Goal: Transaction & Acquisition: Purchase product/service

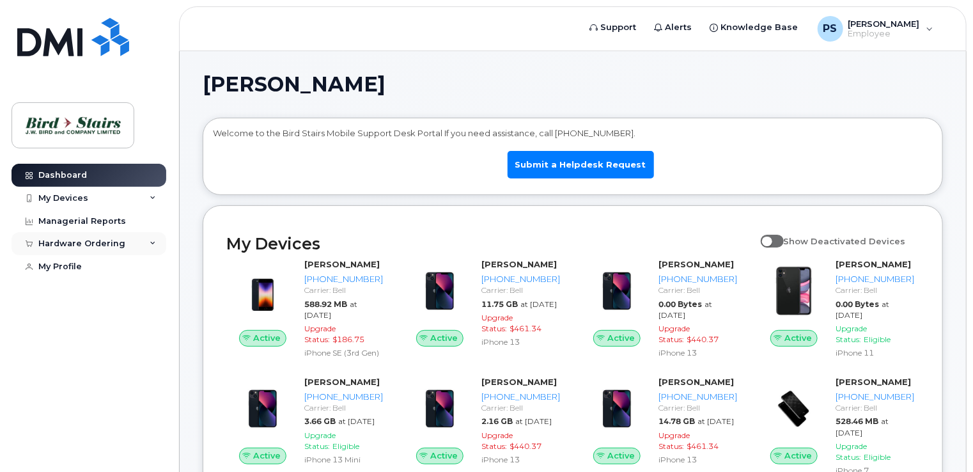
click at [120, 244] on div "Hardware Ordering" at bounding box center [89, 243] width 155 height 23
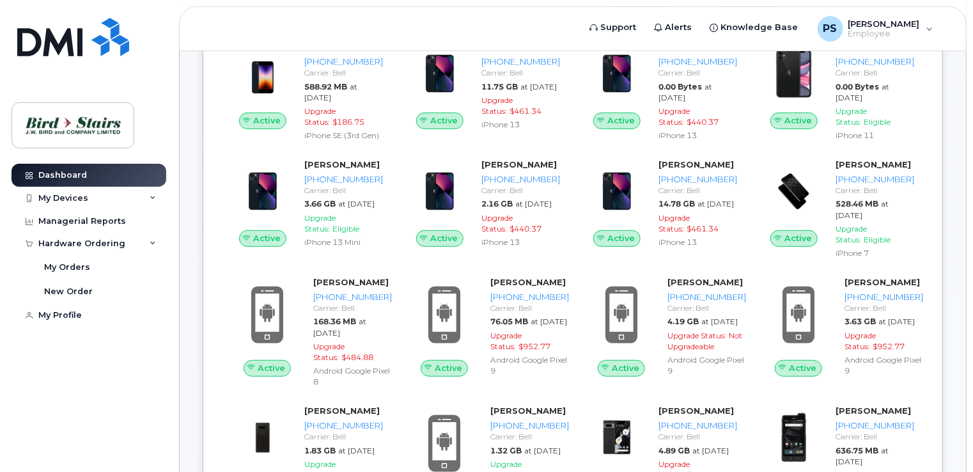
scroll to position [205, 0]
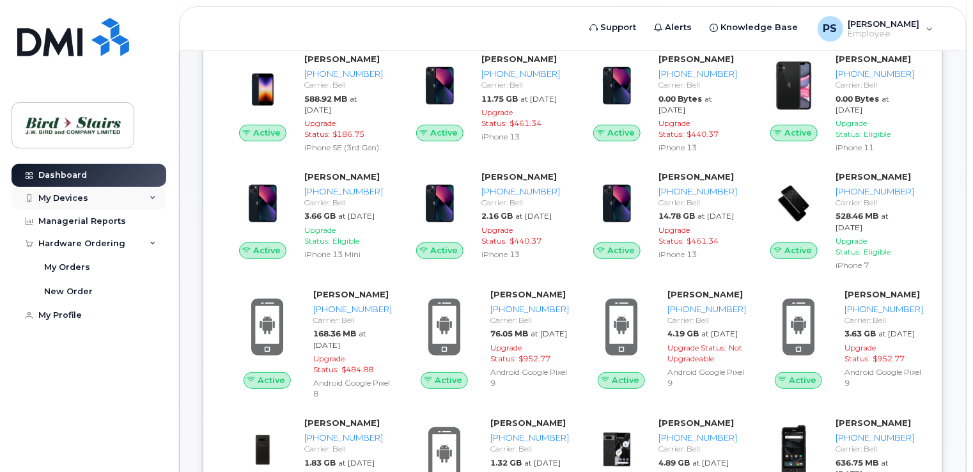
click at [73, 193] on div "My Devices" at bounding box center [63, 198] width 50 height 10
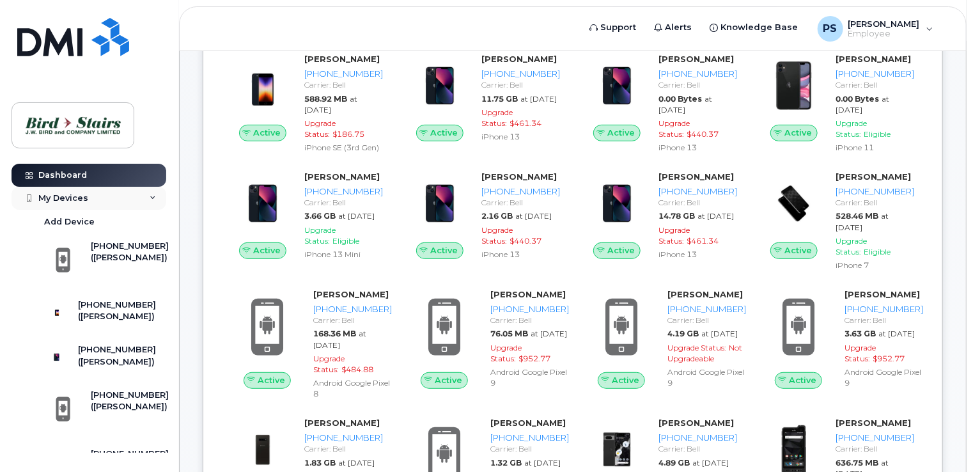
click at [43, 196] on div "My Devices" at bounding box center [63, 198] width 50 height 10
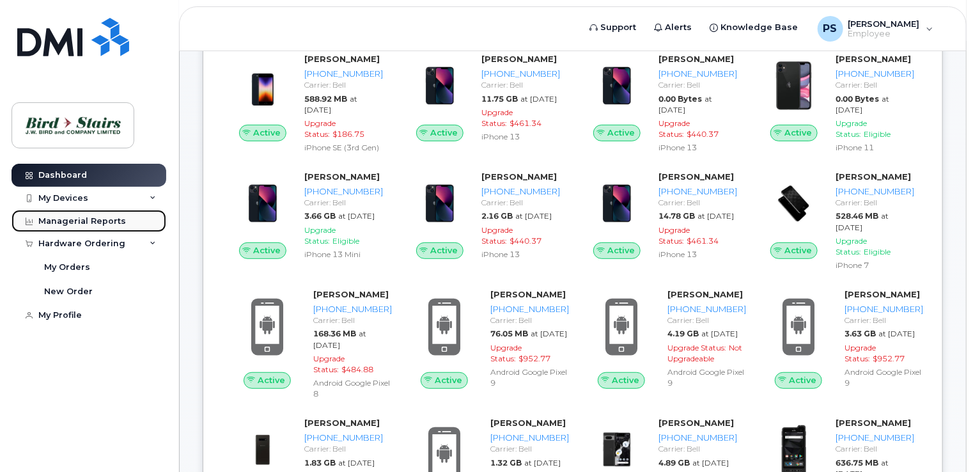
click at [80, 216] on div "Managerial Reports" at bounding box center [82, 221] width 88 height 10
click at [83, 218] on div "Managerial Reports" at bounding box center [82, 221] width 88 height 10
click at [86, 239] on div "Hardware Ordering" at bounding box center [81, 244] width 87 height 10
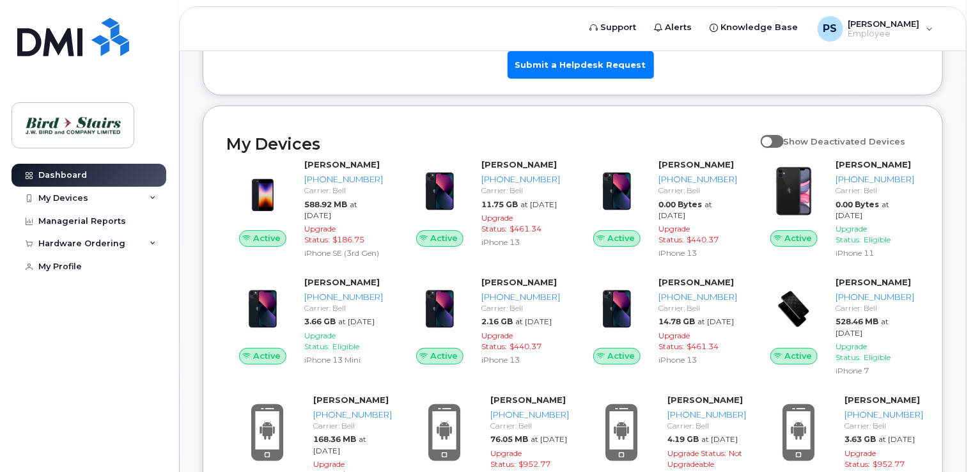
scroll to position [77, 0]
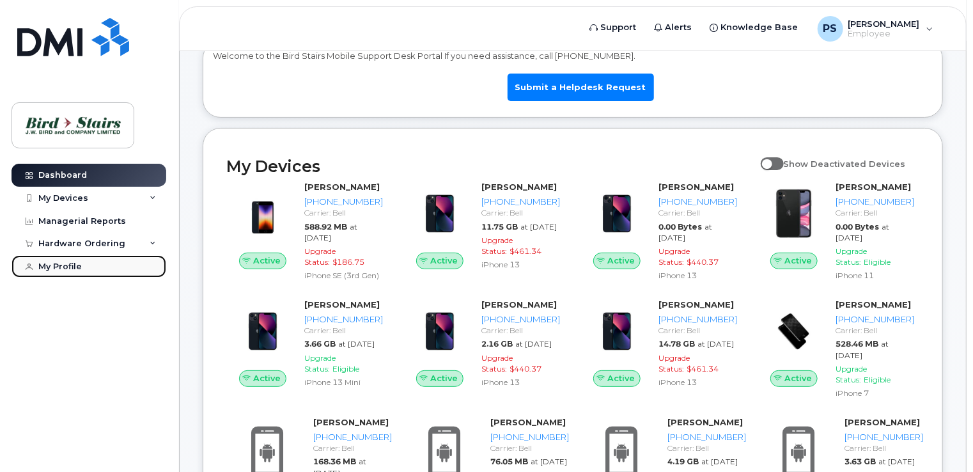
click at [67, 265] on div "My Profile" at bounding box center [59, 267] width 43 height 10
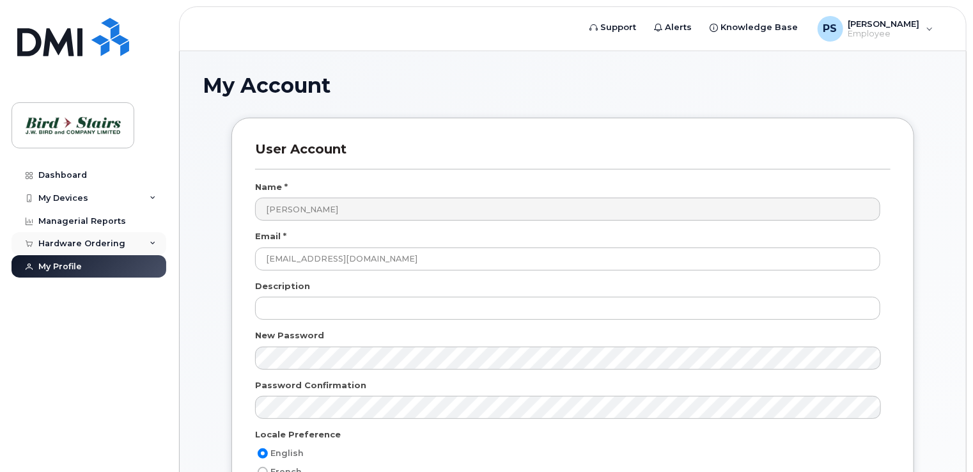
click at [98, 237] on div "Hardware Ordering" at bounding box center [89, 243] width 155 height 23
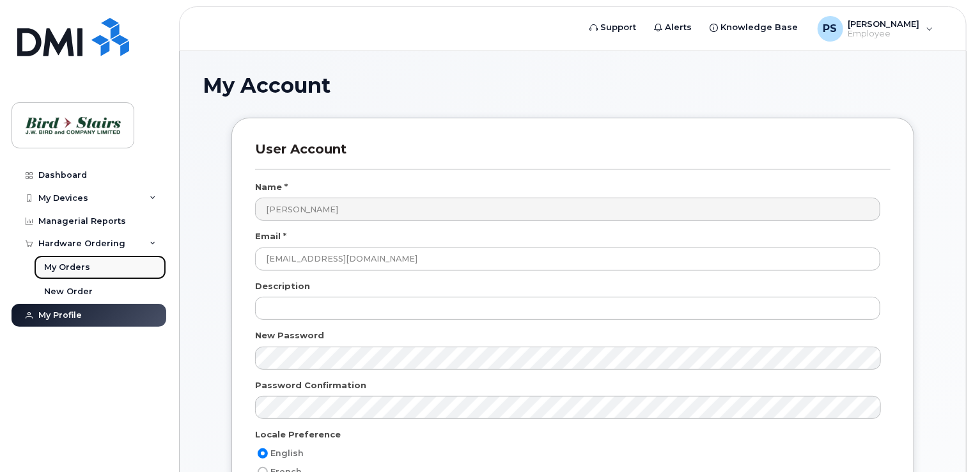
click at [78, 265] on div "My Orders" at bounding box center [67, 268] width 46 height 12
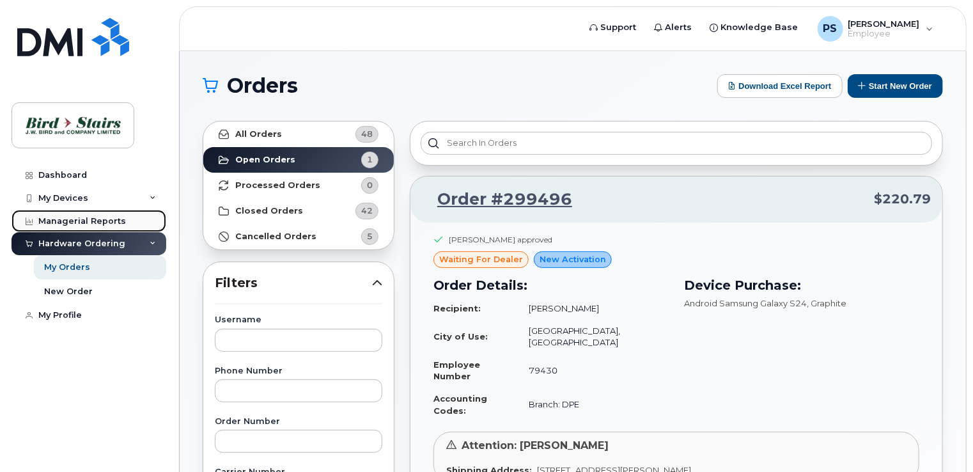
click at [91, 216] on div "Managerial Reports" at bounding box center [82, 221] width 88 height 10
click at [82, 196] on div "My Devices" at bounding box center [63, 198] width 50 height 10
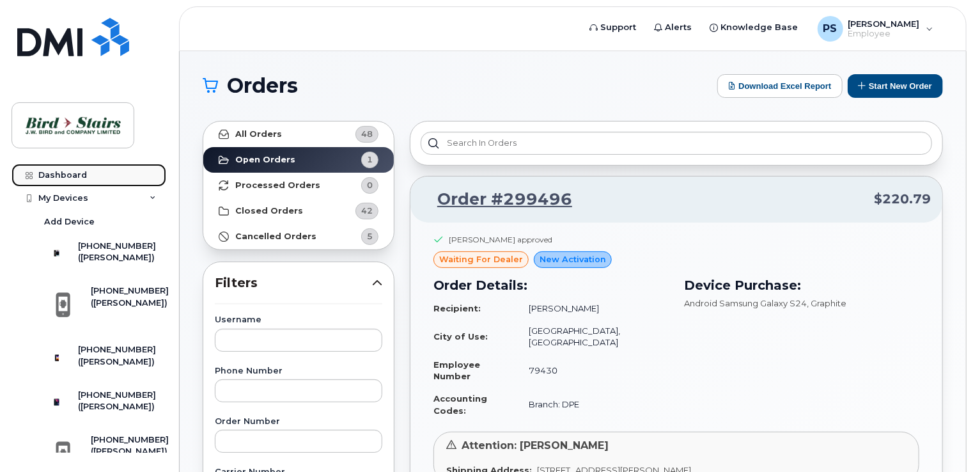
click at [72, 177] on div "Dashboard" at bounding box center [62, 175] width 49 height 10
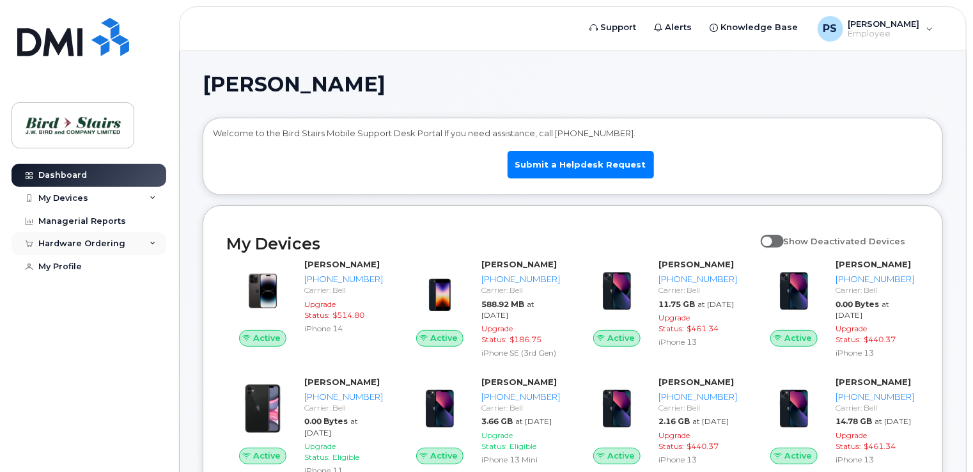
click at [82, 242] on div "Hardware Ordering" at bounding box center [81, 244] width 87 height 10
click at [74, 287] on div "New Order" at bounding box center [68, 292] width 49 height 12
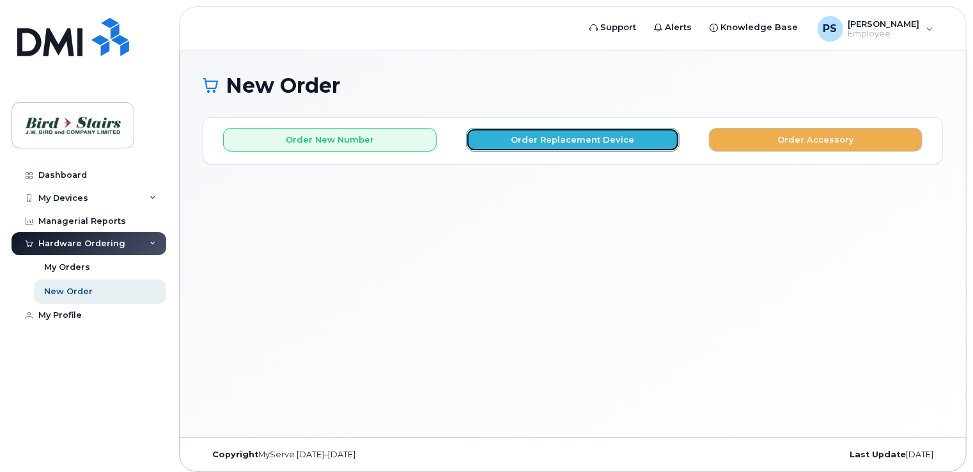
click at [558, 139] on button "Order Replacement Device" at bounding box center [573, 140] width 214 height 24
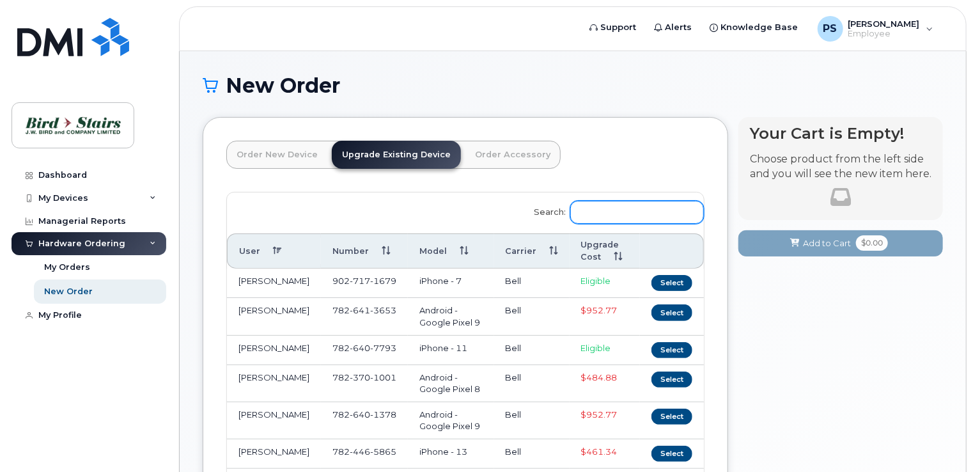
click at [624, 206] on input "Search:" at bounding box center [638, 212] width 134 height 23
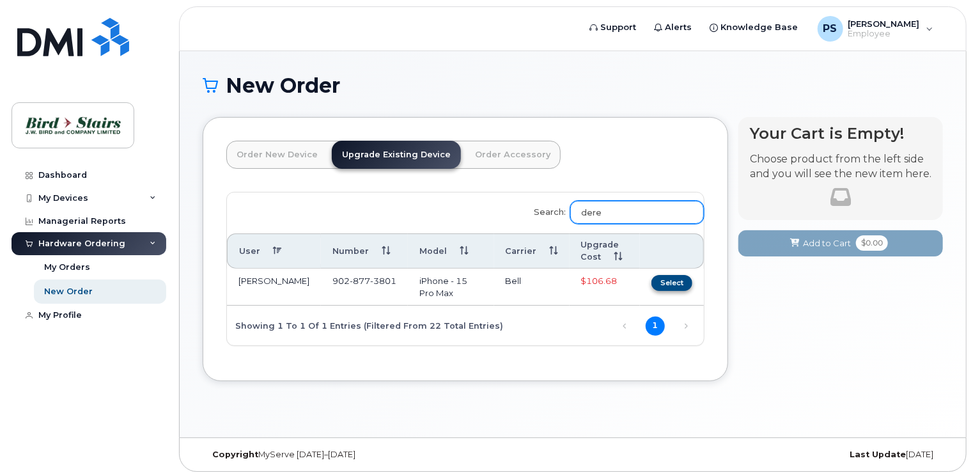
type input "dere"
click at [672, 280] on button "Select" at bounding box center [672, 283] width 41 height 16
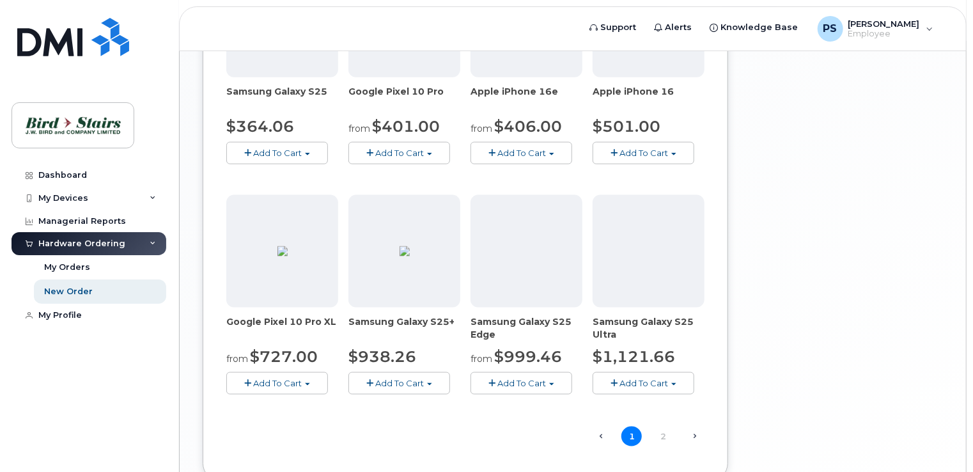
scroll to position [768, 0]
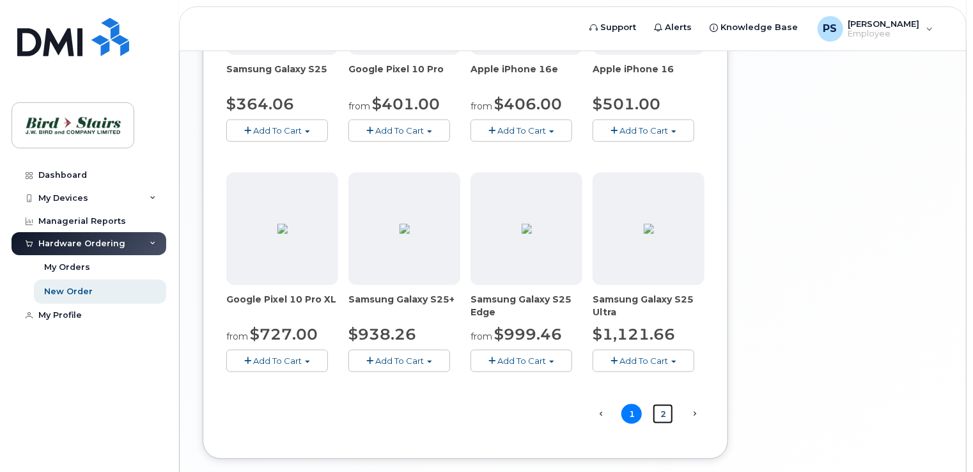
click at [663, 411] on link "2" at bounding box center [663, 414] width 20 height 20
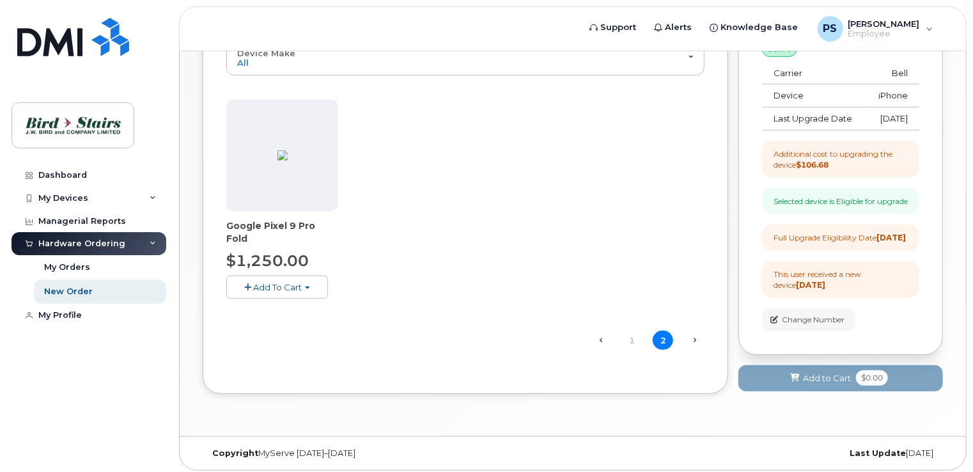
scroll to position [187, 0]
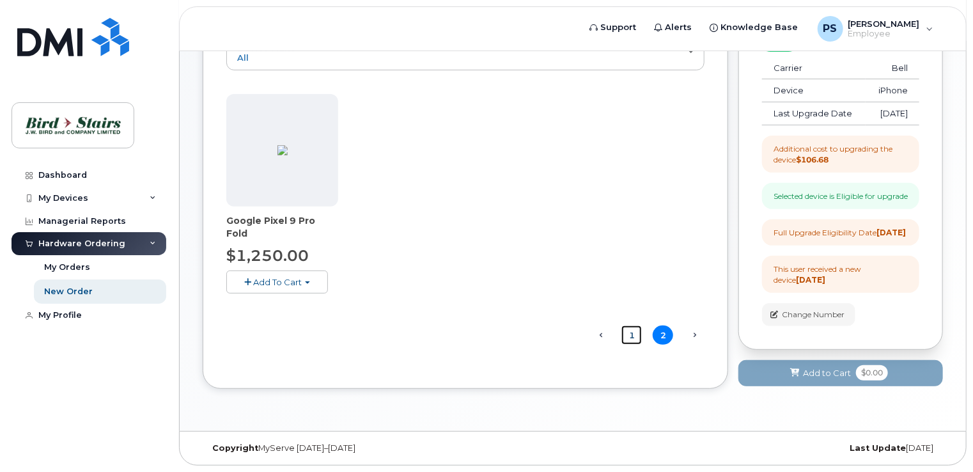
click at [631, 326] on link "1" at bounding box center [632, 336] width 20 height 20
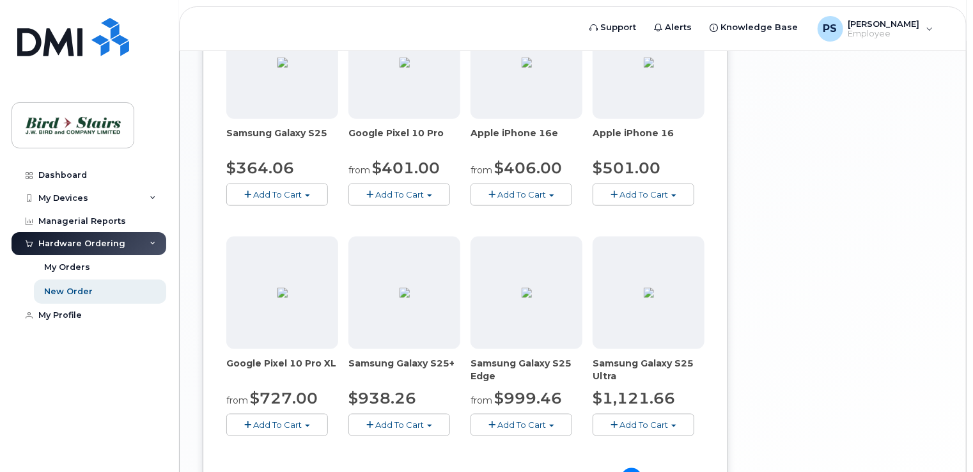
scroll to position [831, 0]
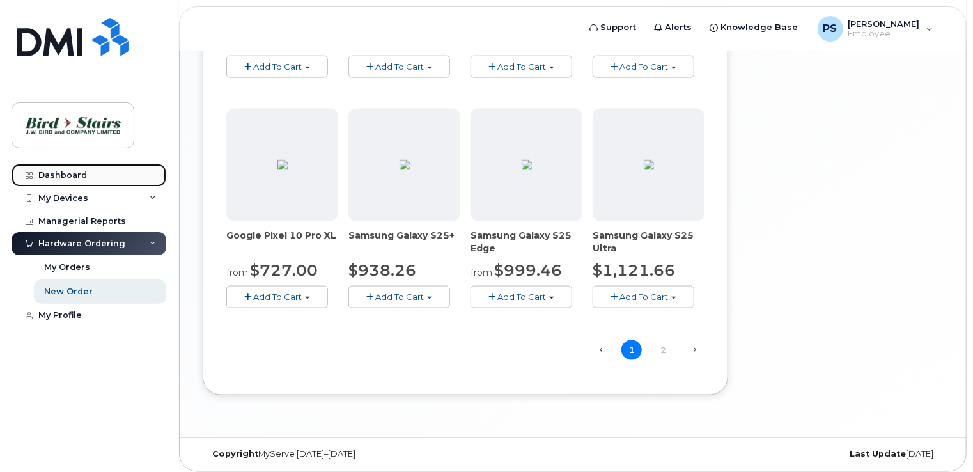
click at [74, 171] on div "Dashboard" at bounding box center [62, 175] width 49 height 10
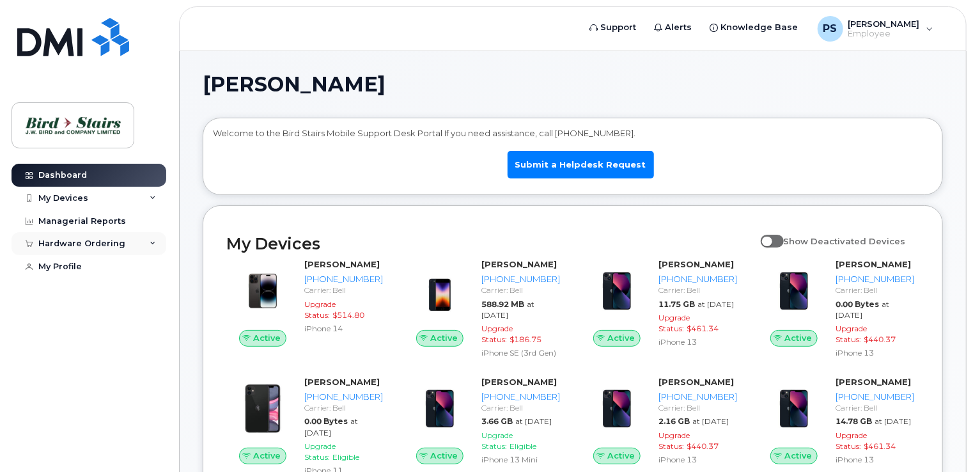
click at [83, 240] on div "Hardware Ordering" at bounding box center [81, 244] width 87 height 10
click at [66, 292] on div "New Order" at bounding box center [68, 292] width 49 height 12
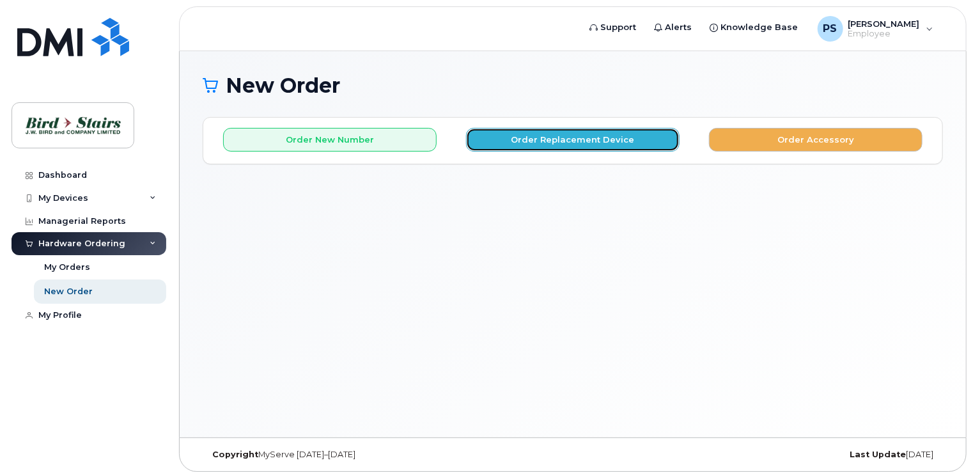
click at [568, 139] on button "Order Replacement Device" at bounding box center [573, 140] width 214 height 24
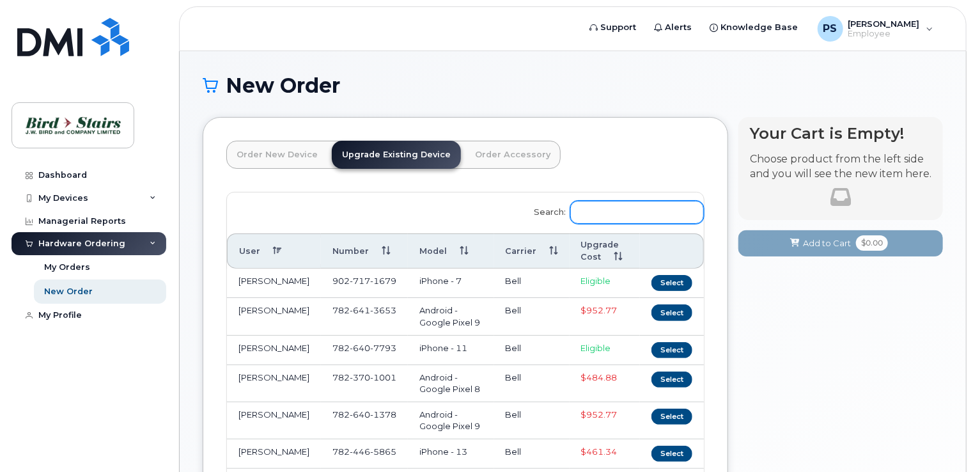
click at [628, 212] on input "Search:" at bounding box center [638, 212] width 134 height 23
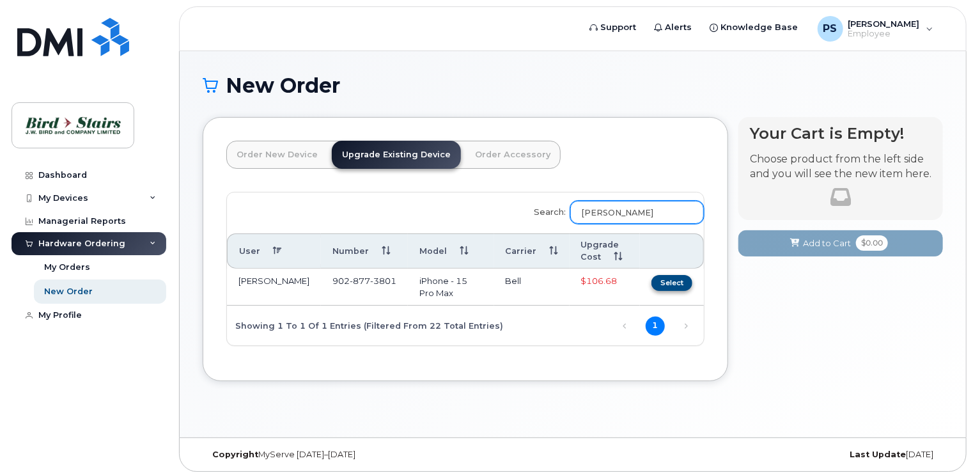
type input "[PERSON_NAME]"
click at [666, 278] on button "Select" at bounding box center [672, 283] width 41 height 16
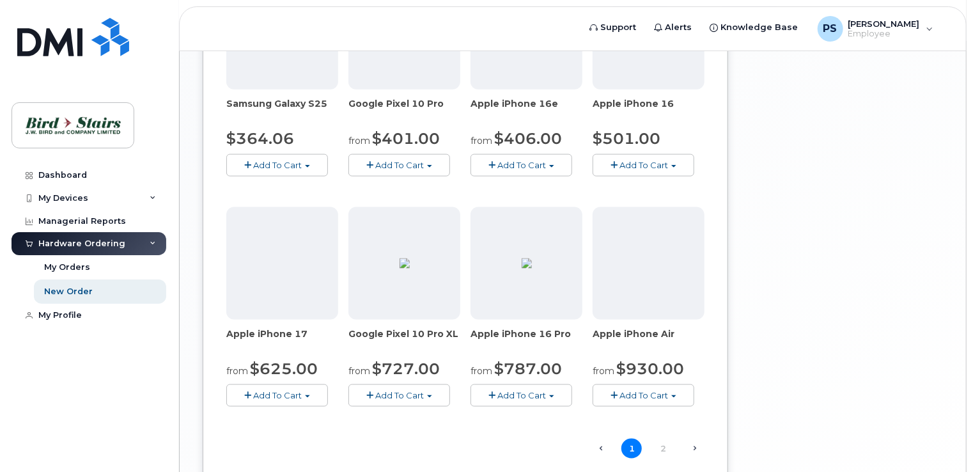
scroll to position [831, 0]
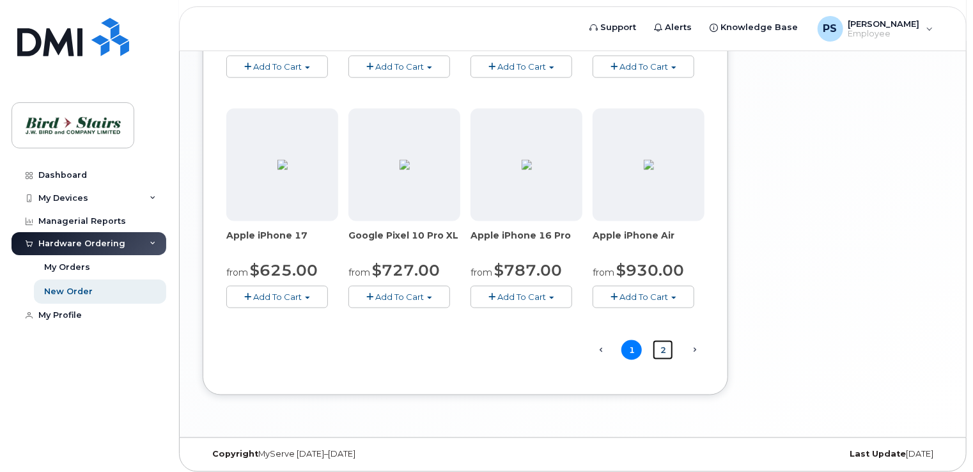
click at [665, 349] on link "2" at bounding box center [663, 350] width 20 height 20
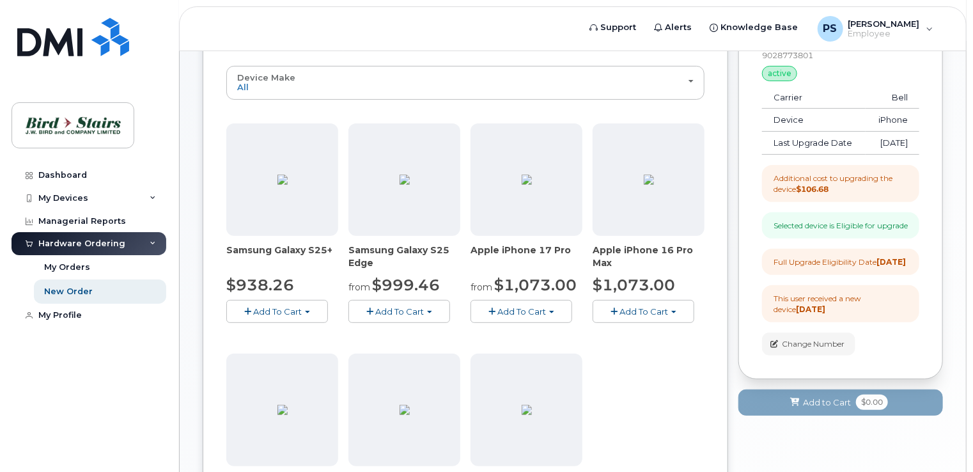
scroll to position [123, 0]
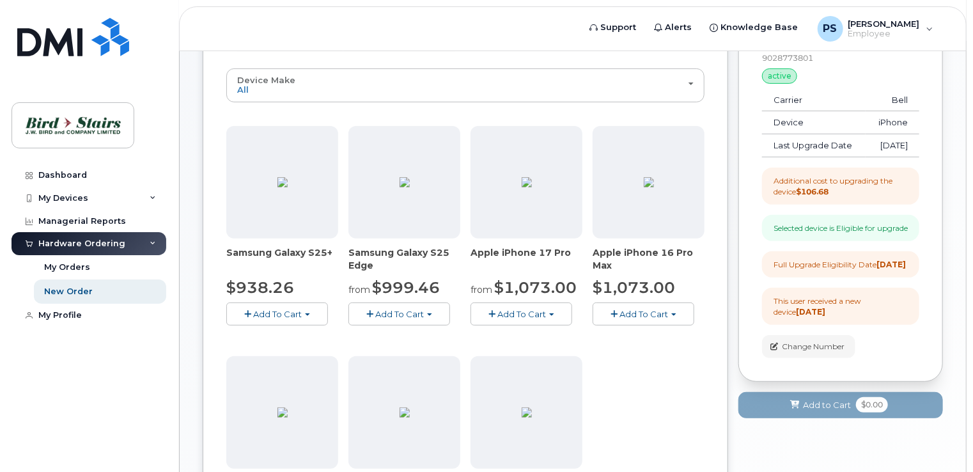
click at [534, 311] on span "Add To Cart" at bounding box center [522, 314] width 49 height 10
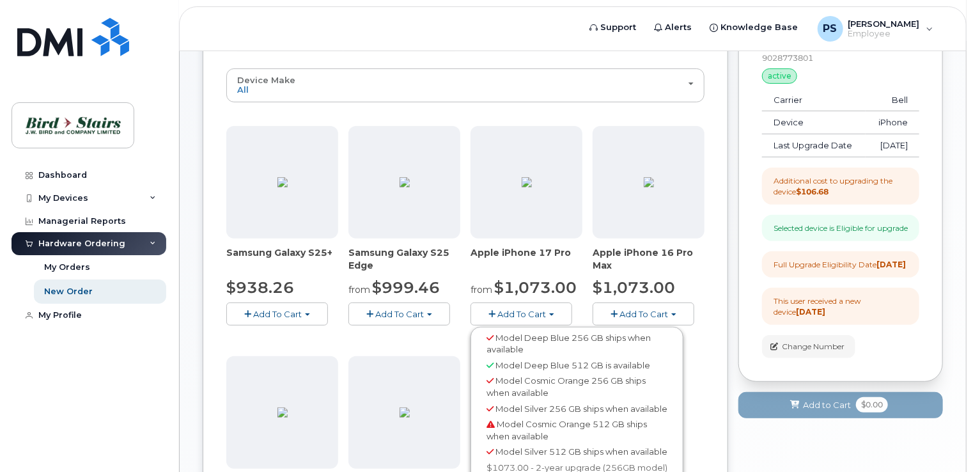
scroll to position [187, 0]
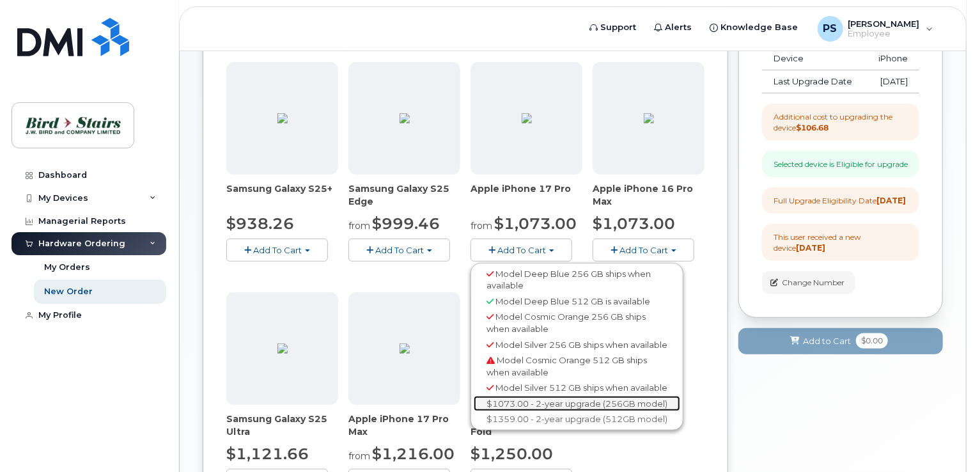
click at [560, 412] on link "$1073.00 - 2-year upgrade (256GB model)" at bounding box center [577, 404] width 207 height 16
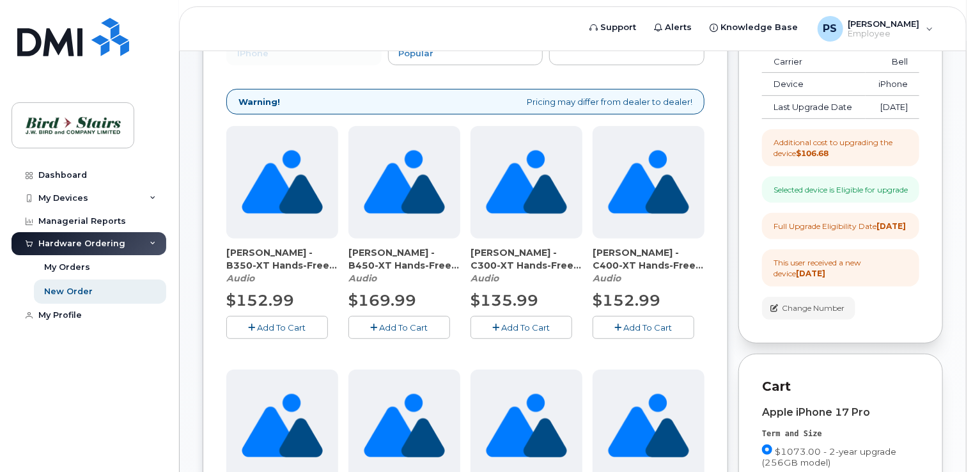
scroll to position [59, 0]
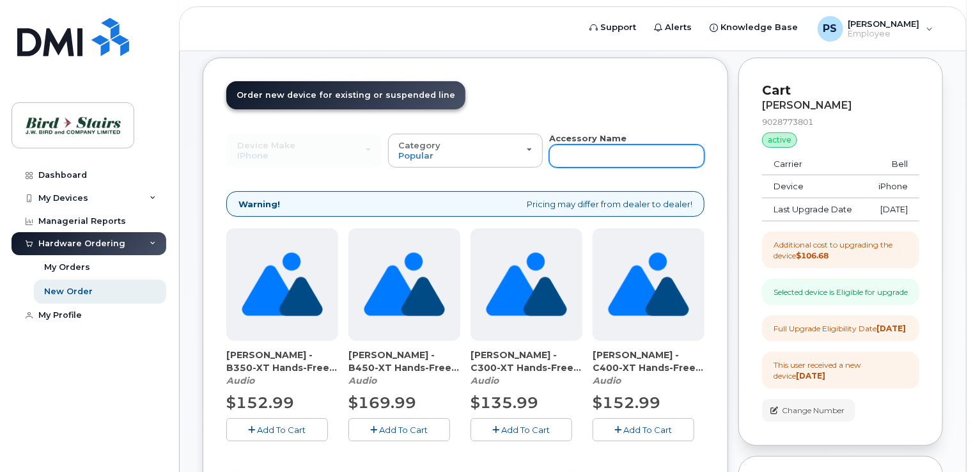
click at [618, 155] on input "text" at bounding box center [626, 156] width 155 height 23
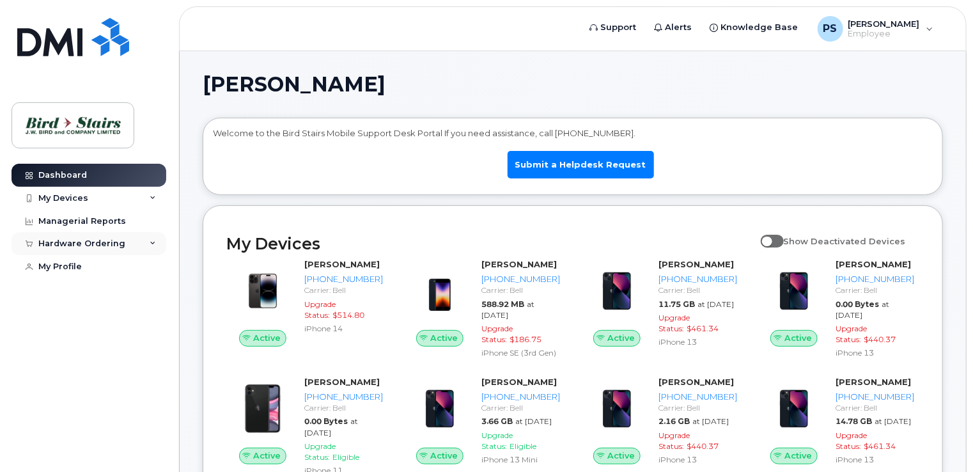
click at [74, 240] on div "Hardware Ordering" at bounding box center [81, 244] width 87 height 10
click at [79, 290] on div "New Order" at bounding box center [68, 292] width 49 height 12
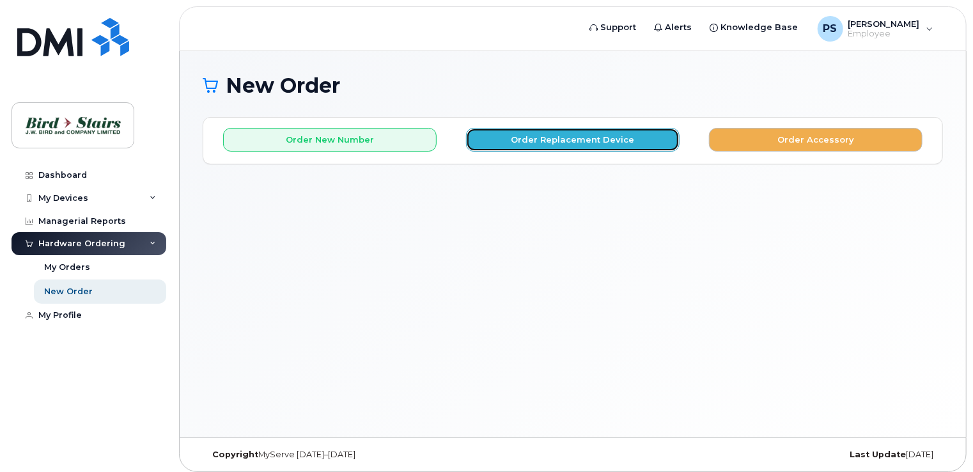
click at [576, 139] on button "Order Replacement Device" at bounding box center [573, 140] width 214 height 24
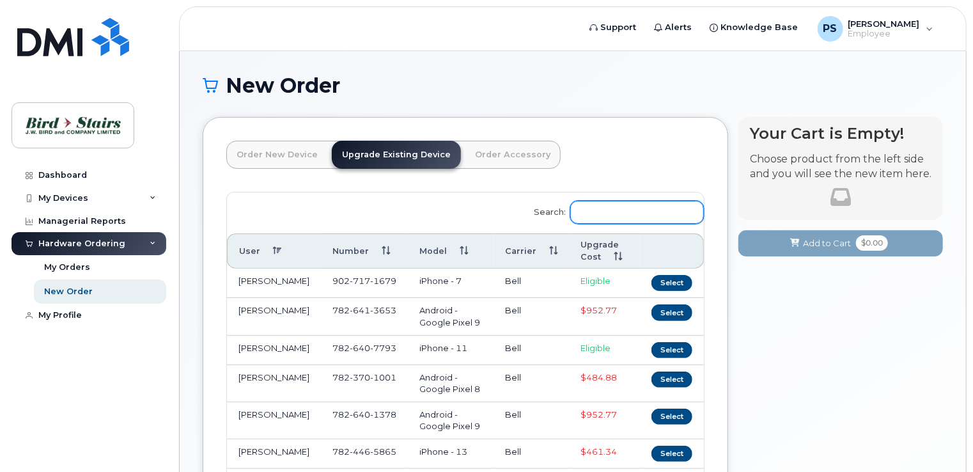
click at [622, 210] on input "Search:" at bounding box center [638, 212] width 134 height 23
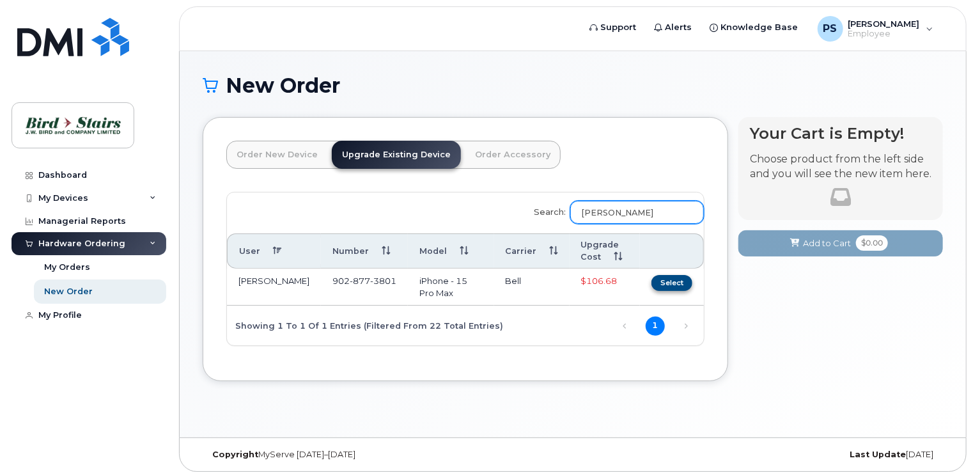
type input "[PERSON_NAME]"
click at [675, 280] on button "Select" at bounding box center [672, 283] width 41 height 16
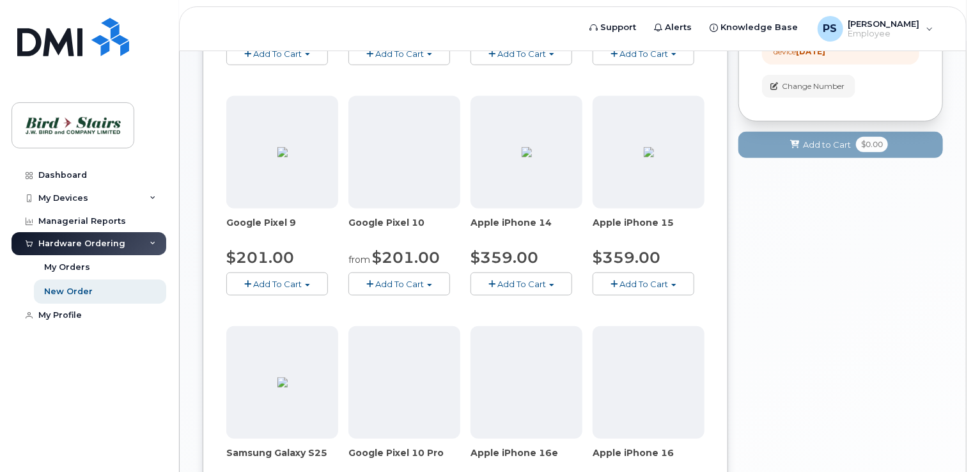
scroll to position [768, 0]
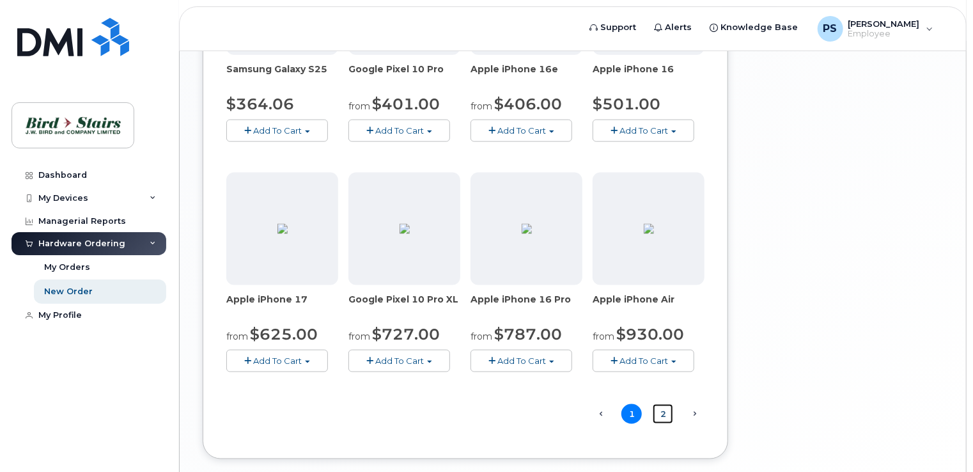
click at [663, 409] on link "2" at bounding box center [663, 414] width 20 height 20
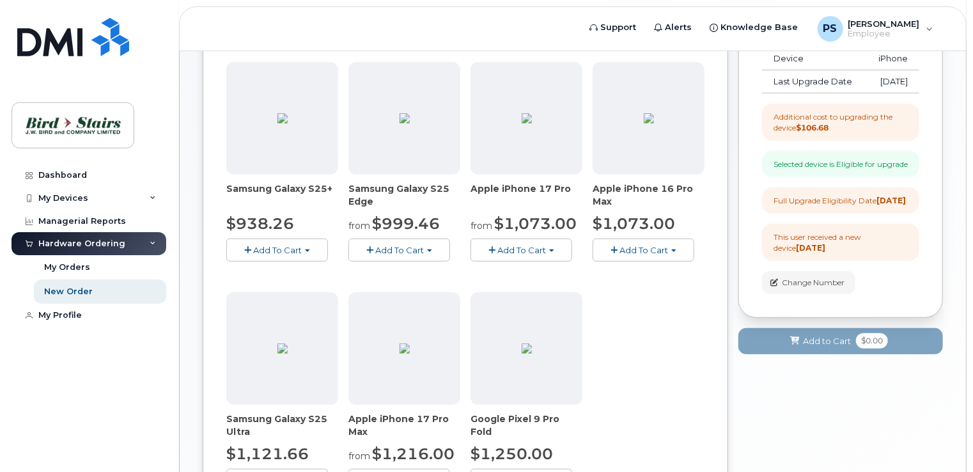
scroll to position [123, 0]
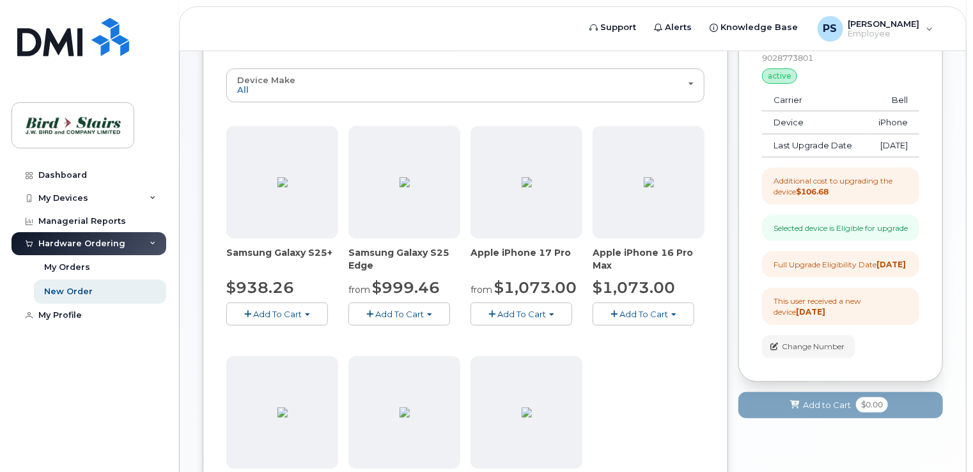
click at [531, 309] on span "Add To Cart" at bounding box center [522, 314] width 49 height 10
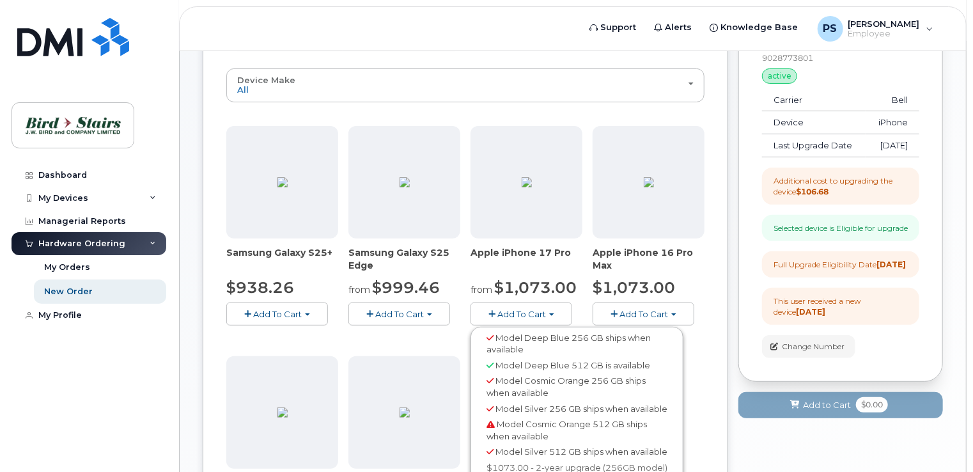
scroll to position [251, 0]
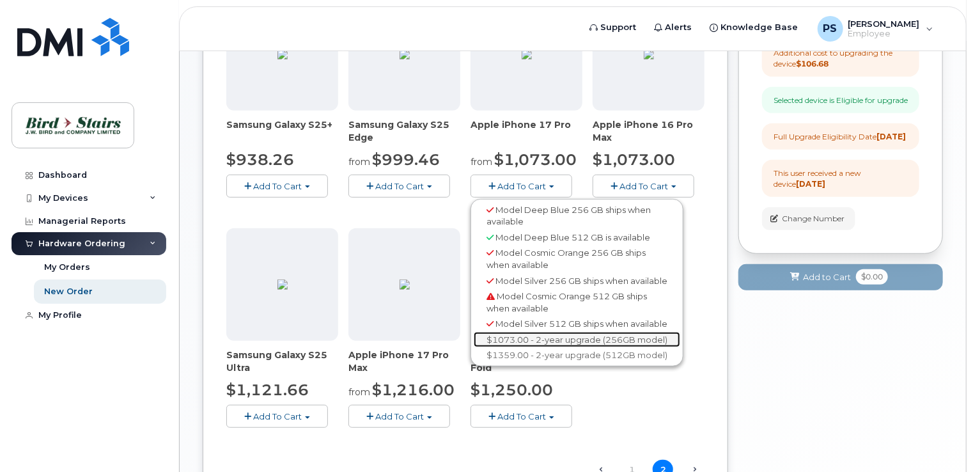
click at [546, 348] on link "$1073.00 - 2-year upgrade (256GB model)" at bounding box center [577, 340] width 207 height 16
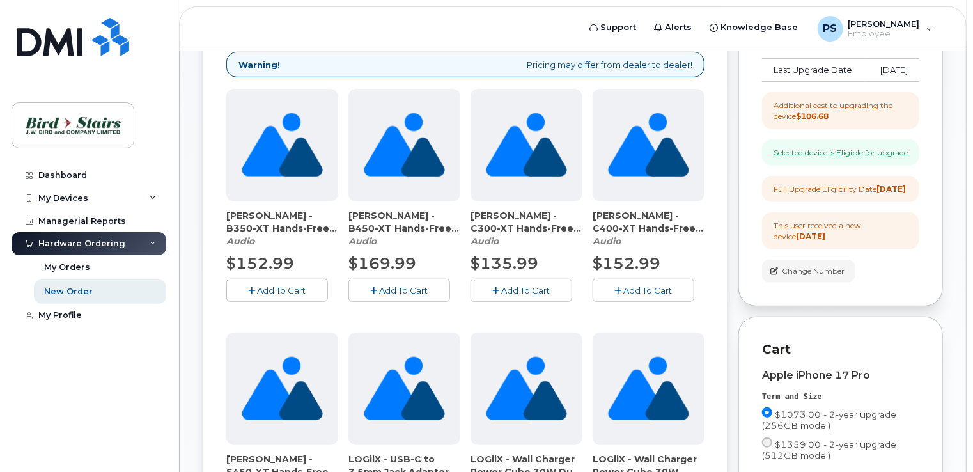
scroll to position [71, 0]
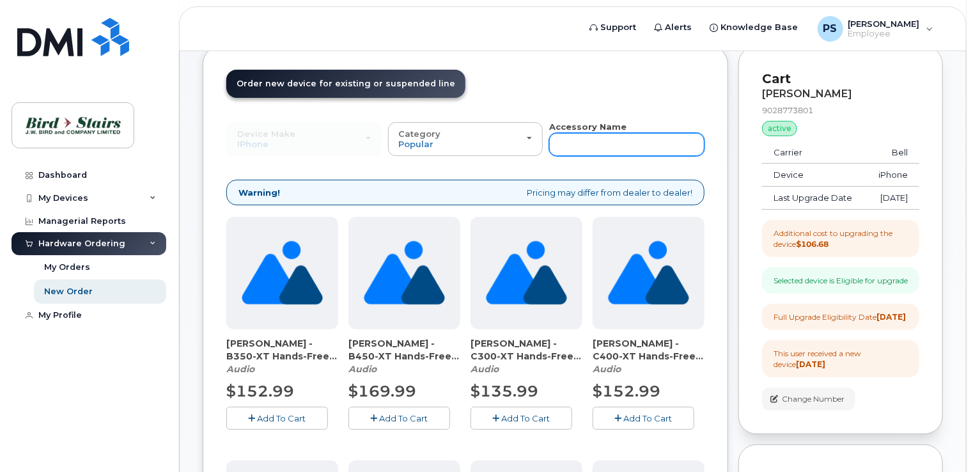
click at [583, 137] on input "text" at bounding box center [626, 144] width 155 height 23
type input "case"
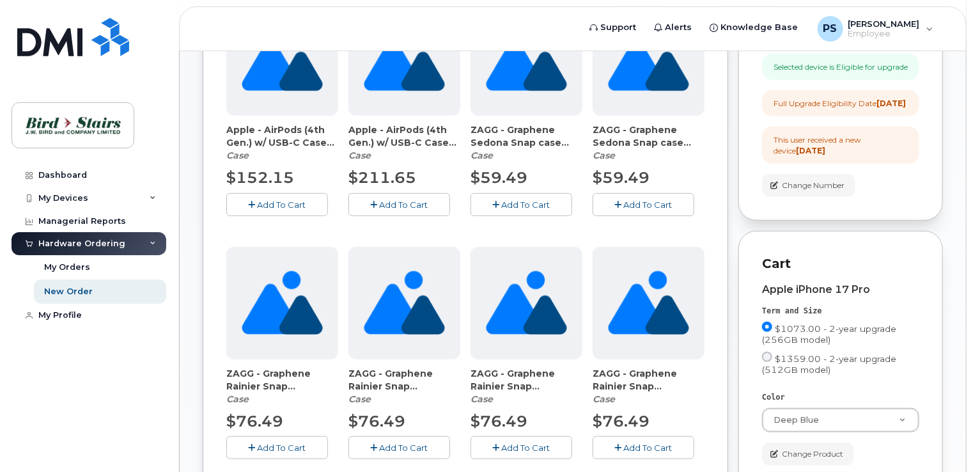
scroll to position [263, 0]
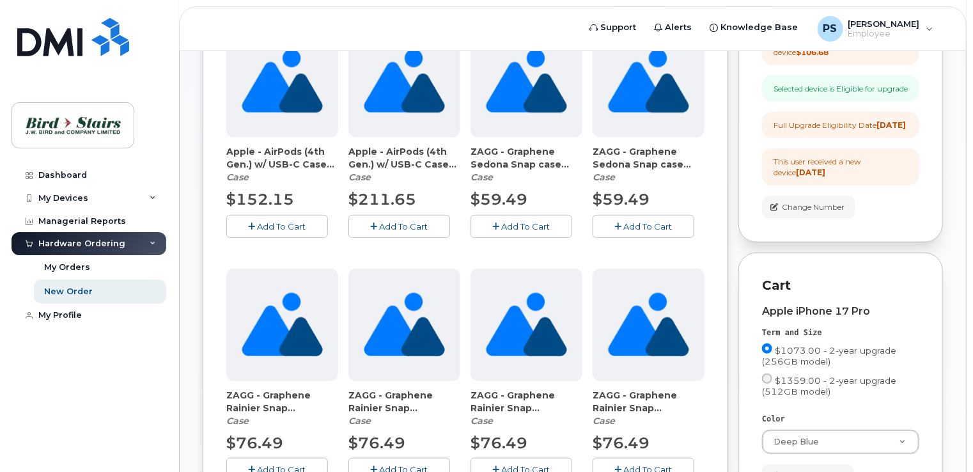
click at [271, 226] on span "Add To Cart" at bounding box center [282, 226] width 49 height 10
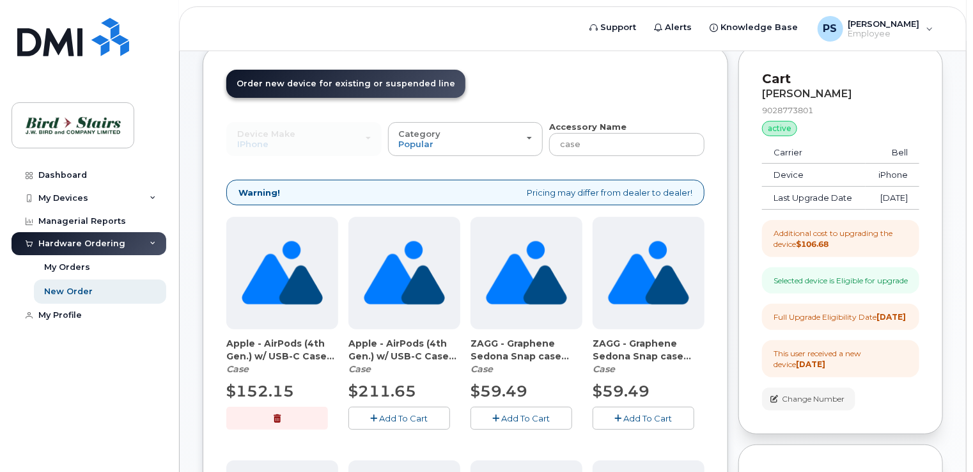
scroll to position [0, 0]
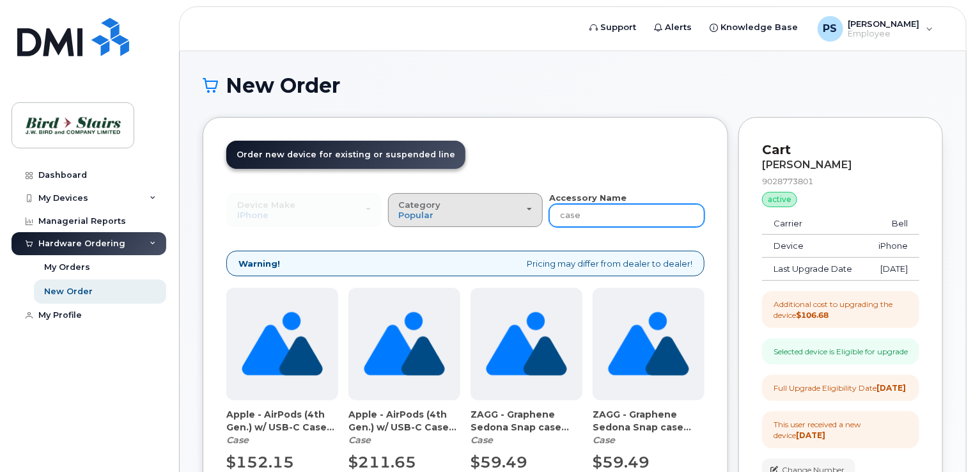
drag, startPoint x: 581, startPoint y: 217, endPoint x: 532, endPoint y: 226, distance: 50.2
click at [532, 226] on div "Device Make All Android Cell Phone iPhone Modem Tablet All Android Cell Phone i…" at bounding box center [465, 209] width 478 height 35
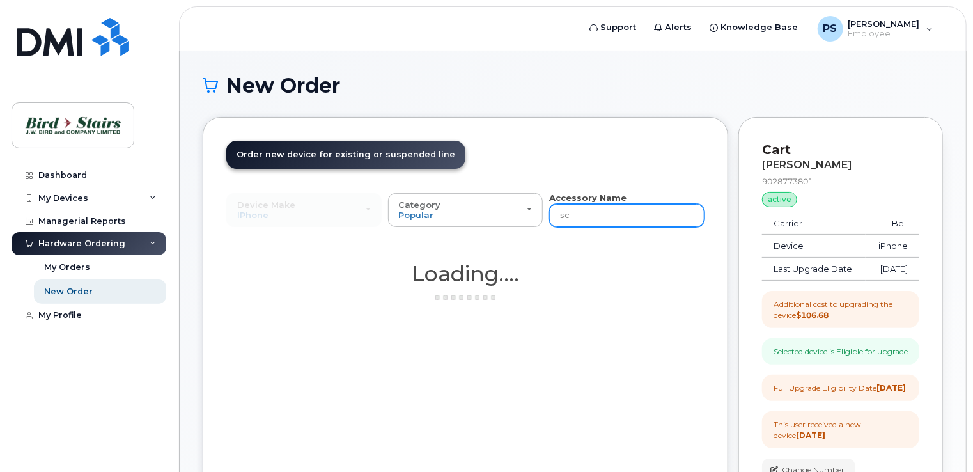
type input "screen"
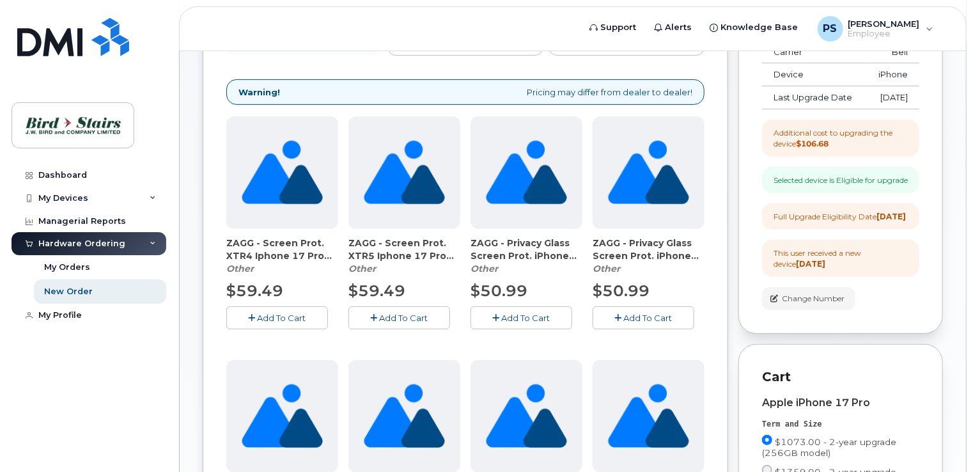
scroll to position [192, 0]
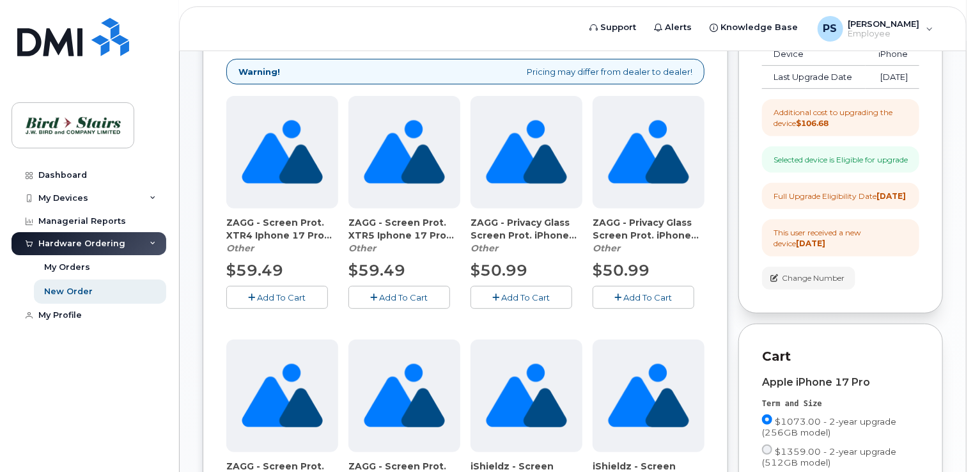
click at [290, 295] on span "Add To Cart" at bounding box center [282, 297] width 49 height 10
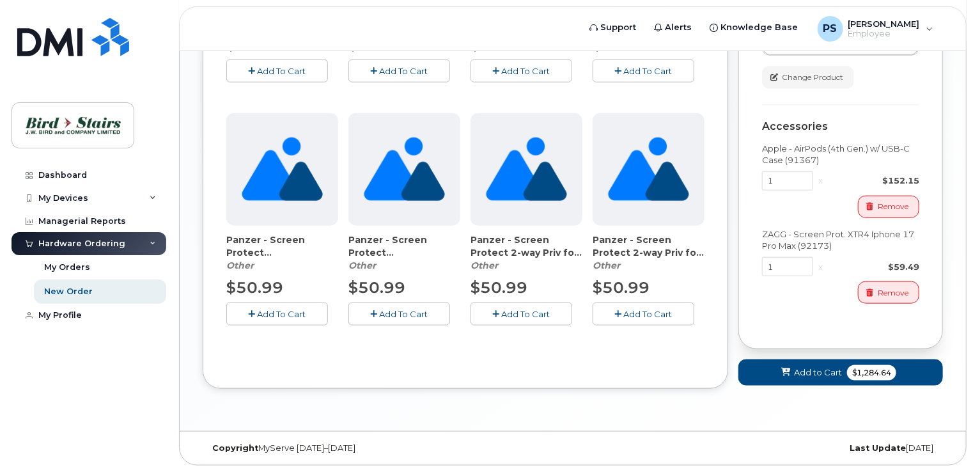
scroll to position [692, 0]
click at [819, 376] on span "Add to Cart" at bounding box center [818, 372] width 48 height 12
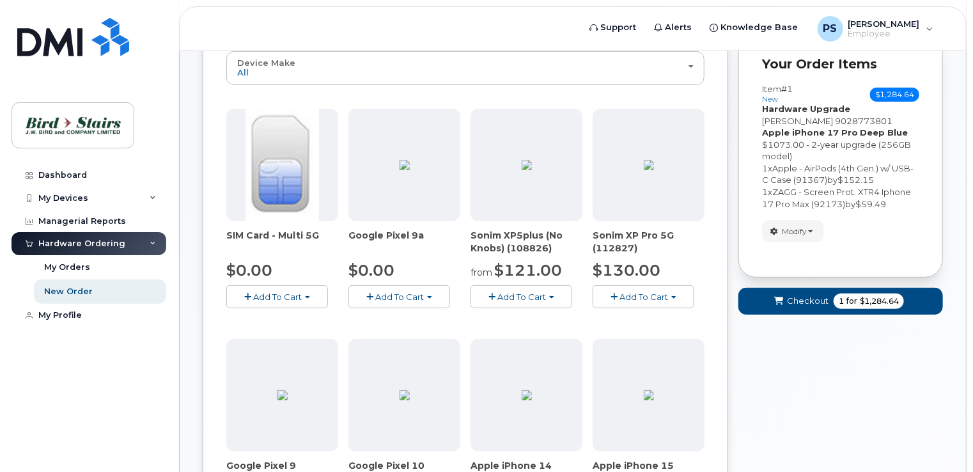
scroll to position [132, 0]
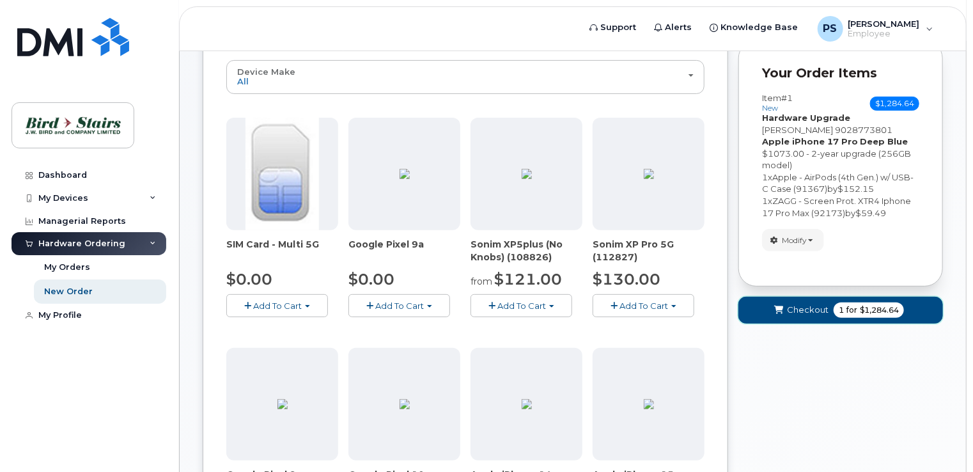
click at [812, 308] on span "Checkout" at bounding box center [808, 310] width 42 height 12
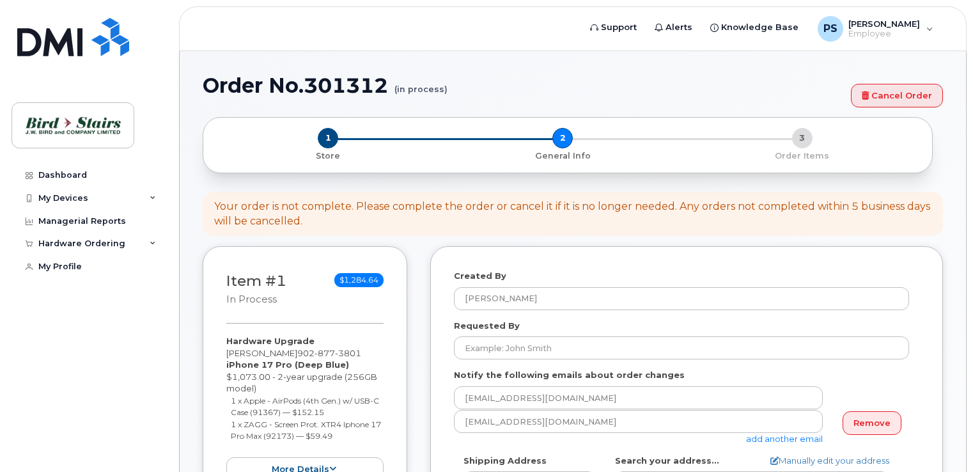
select select
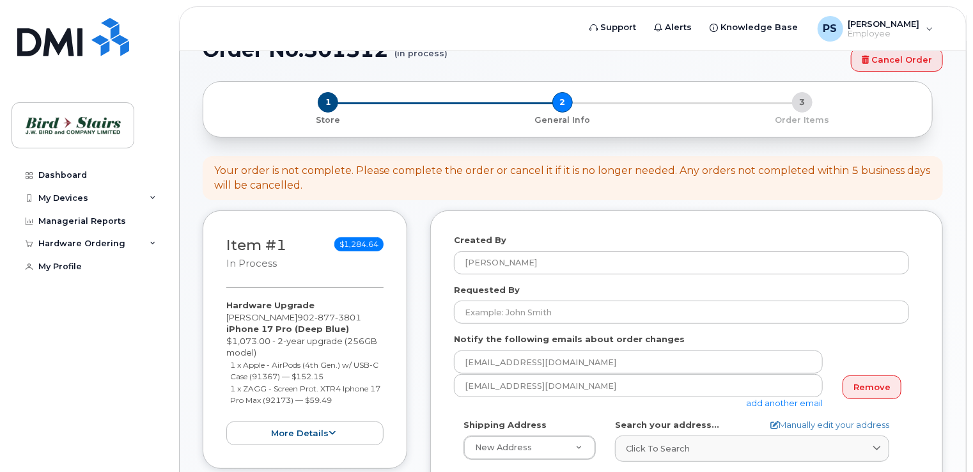
scroll to position [64, 0]
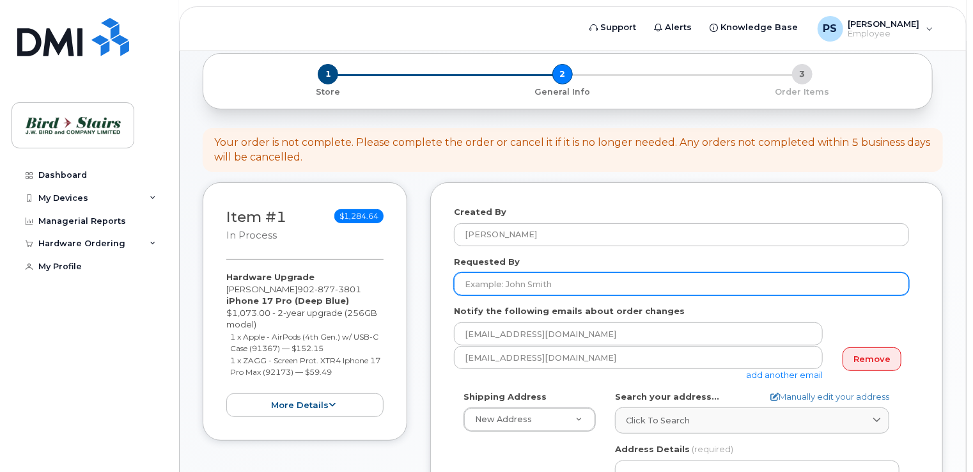
click at [543, 290] on input "Requested By" at bounding box center [681, 283] width 455 height 23
type input "[PERSON_NAME]"
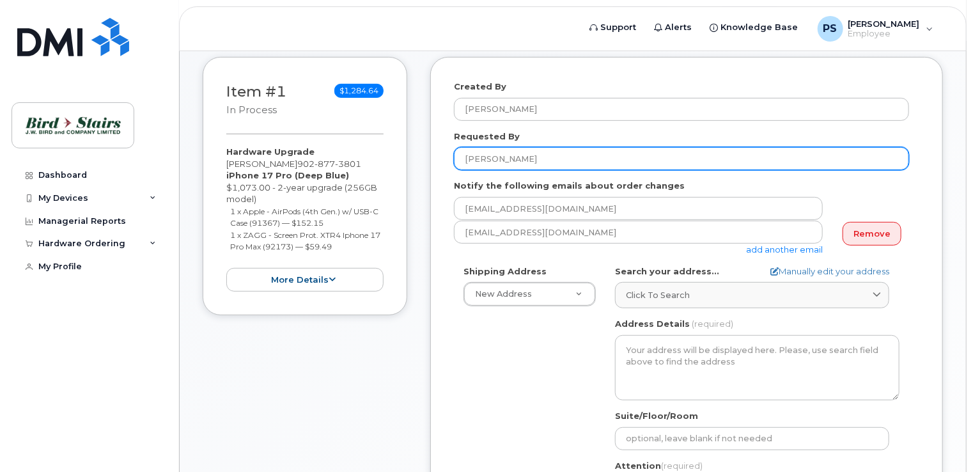
scroll to position [192, 0]
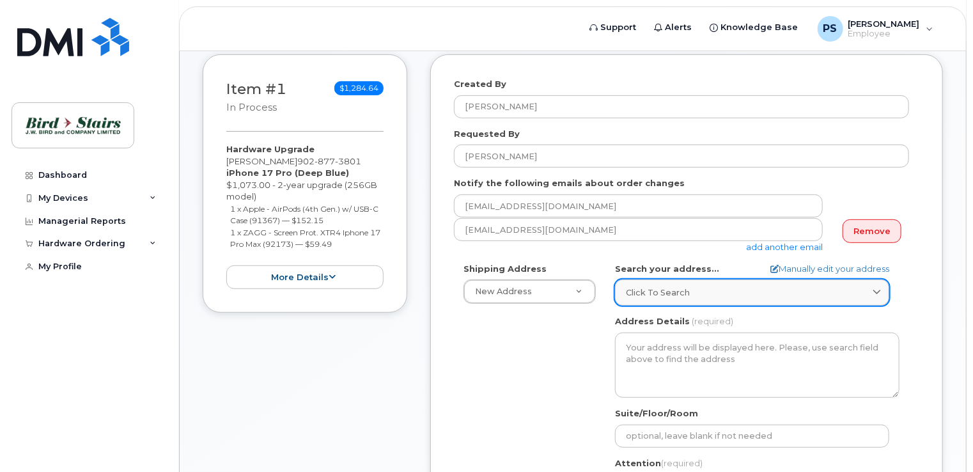
click at [673, 292] on span "Click to search" at bounding box center [658, 293] width 64 height 12
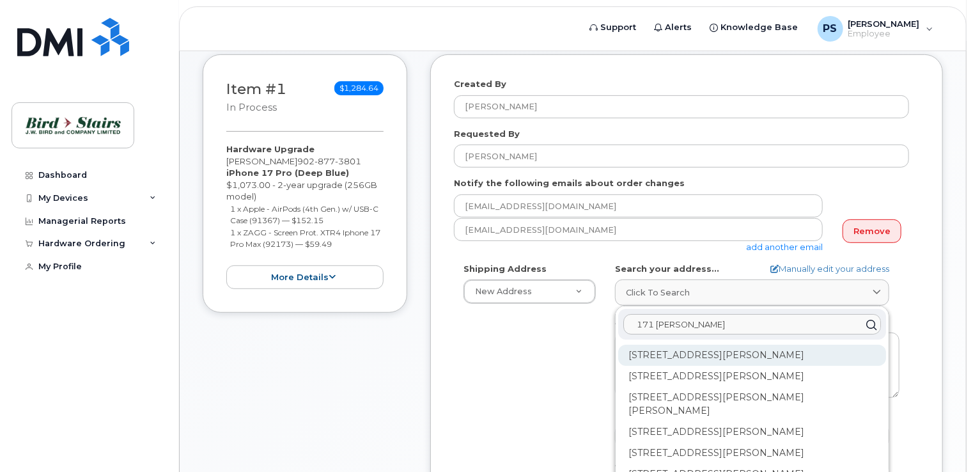
type input "171 [PERSON_NAME]"
click at [695, 352] on div "[STREET_ADDRESS][PERSON_NAME]" at bounding box center [752, 355] width 268 height 21
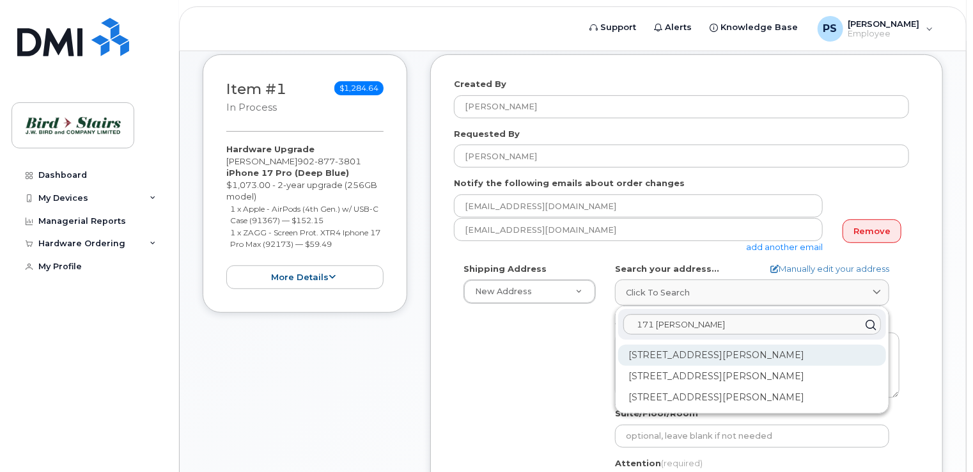
click at [693, 352] on div "[STREET_ADDRESS][PERSON_NAME]" at bounding box center [752, 355] width 268 height 21
select select
type textarea "[STREET_ADDRESS][PERSON_NAME]"
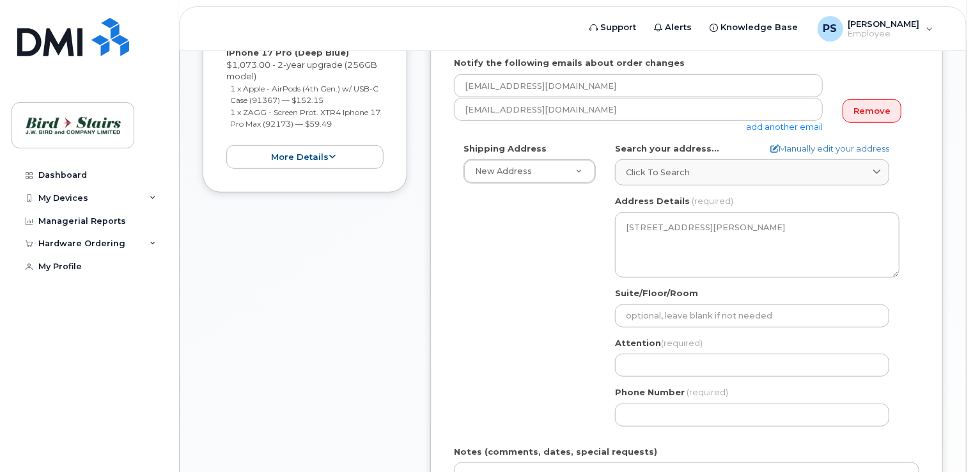
scroll to position [384, 0]
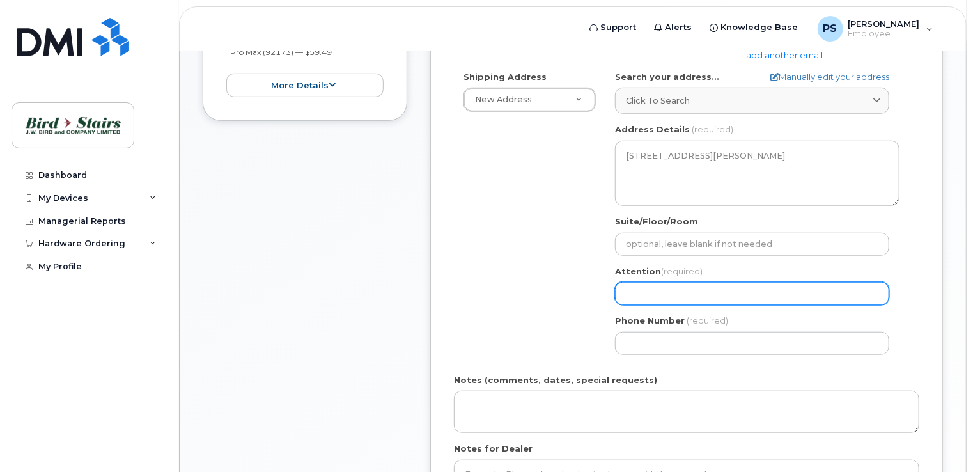
click at [679, 286] on input "Attention (required)" at bounding box center [752, 293] width 274 height 23
select select
type input "P"
select select
type input "Pe"
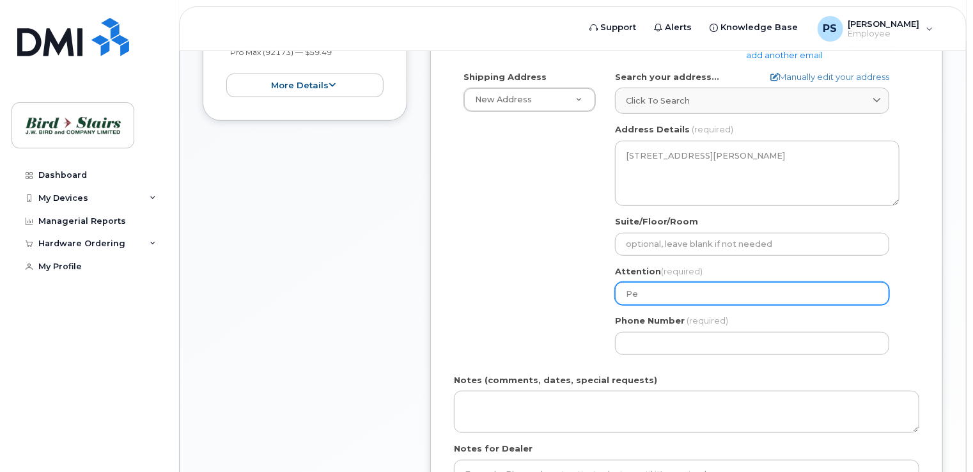
select select
type input "Pet"
select select
type input "Pete"
select select
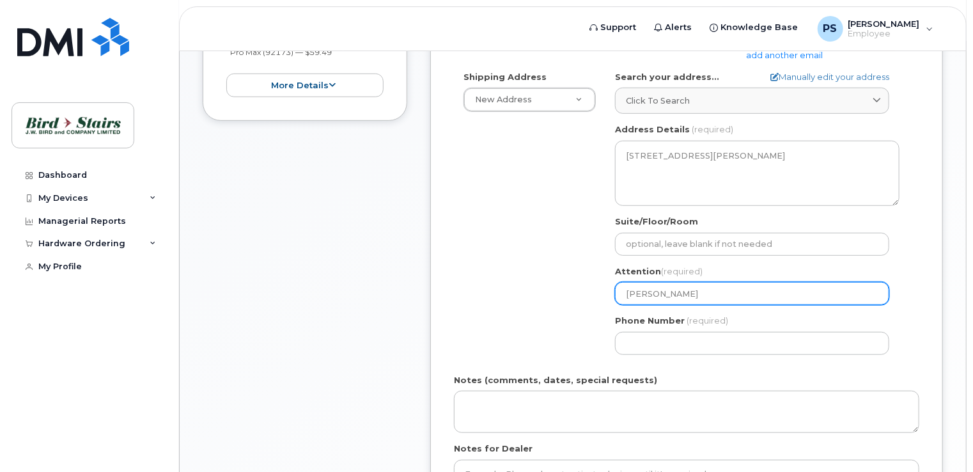
type input "Peter"
select select
type input "Peter S"
select select
type input "Peter St"
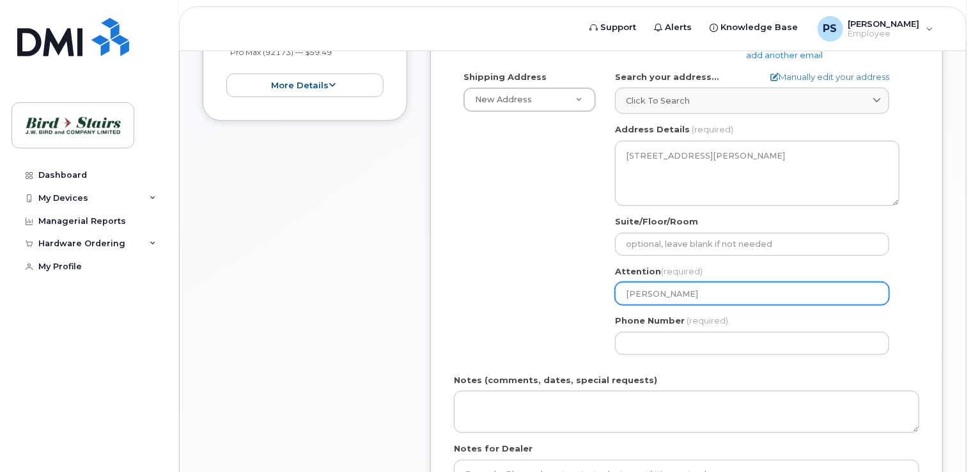
select select
type input "Peter Sti"
select select
type input "Peter Stit"
select select
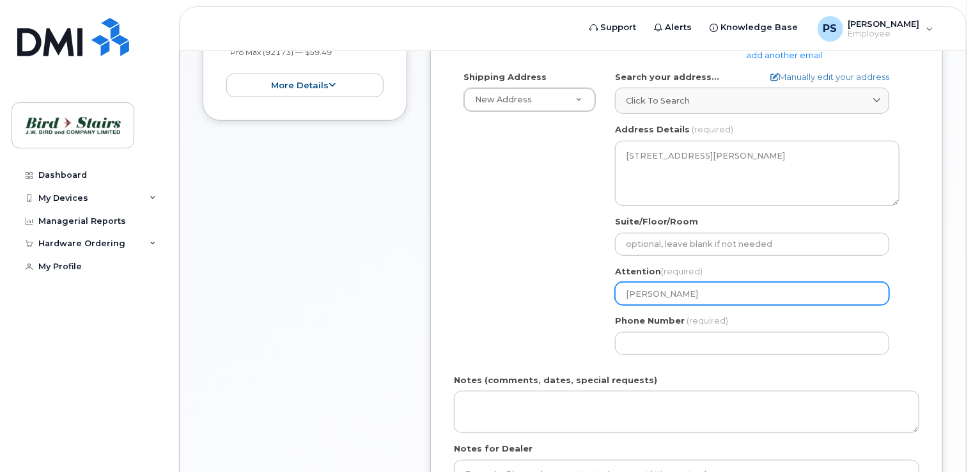
type input "Peter Stitc"
select select
type input "Peter Stitch"
select select
type input "Peter Stitchm"
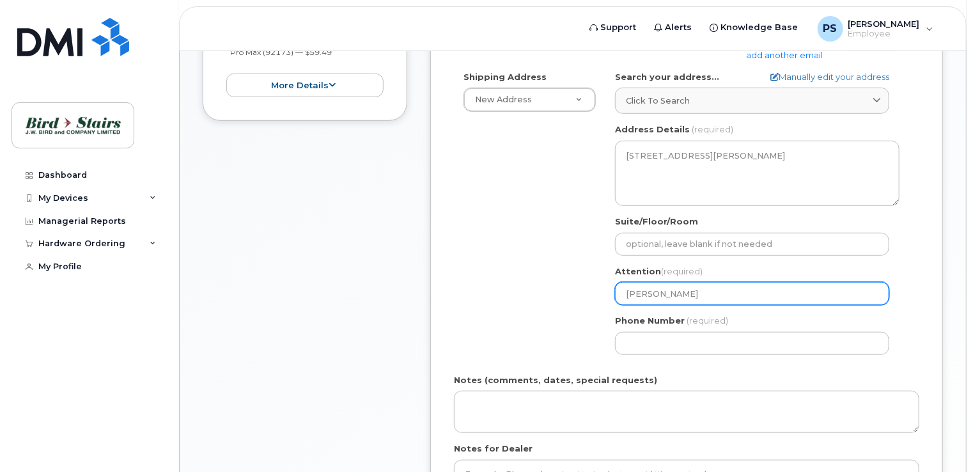
select select
type input "Peter Stitchma"
select select
type input "[PERSON_NAME]"
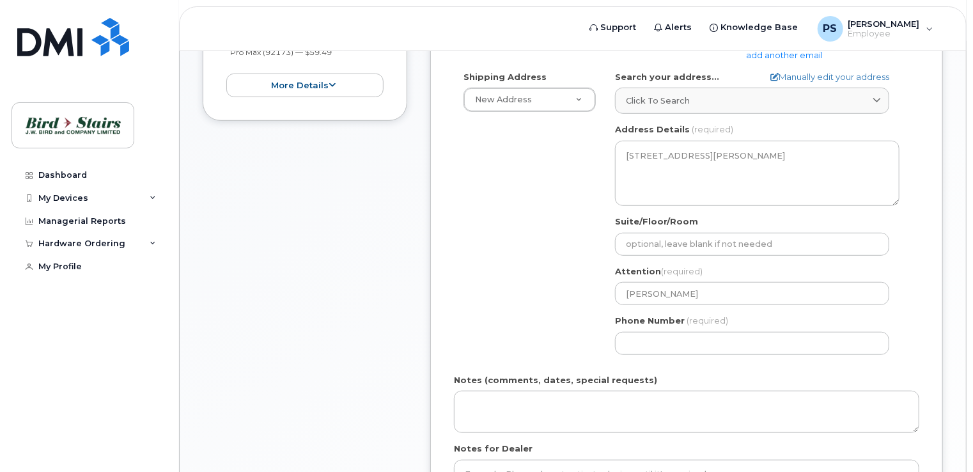
drag, startPoint x: 542, startPoint y: 321, endPoint x: 550, endPoint y: 319, distance: 8.1
click at [542, 321] on div "Shipping Address New Address New Address 1-171 John Savage Ave 6375 Bayne St Bi…" at bounding box center [681, 218] width 455 height 294
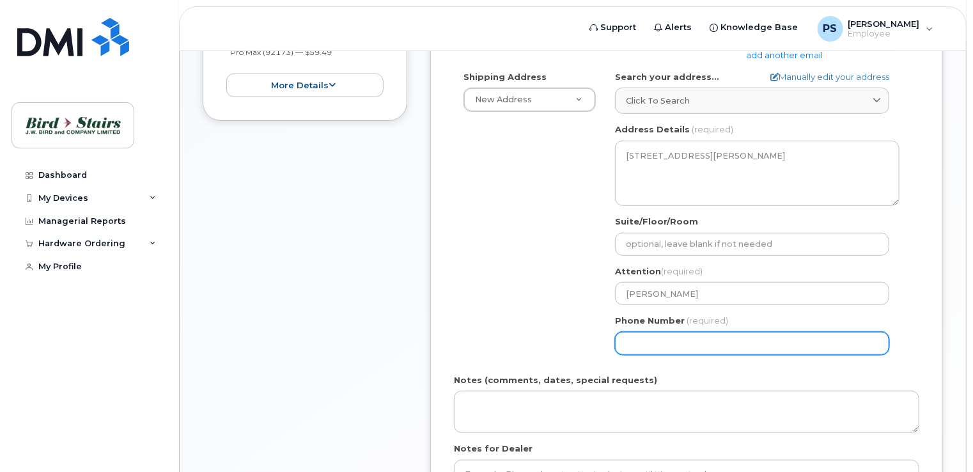
click at [660, 340] on input "Phone Number" at bounding box center [752, 343] width 274 height 23
type input "902"
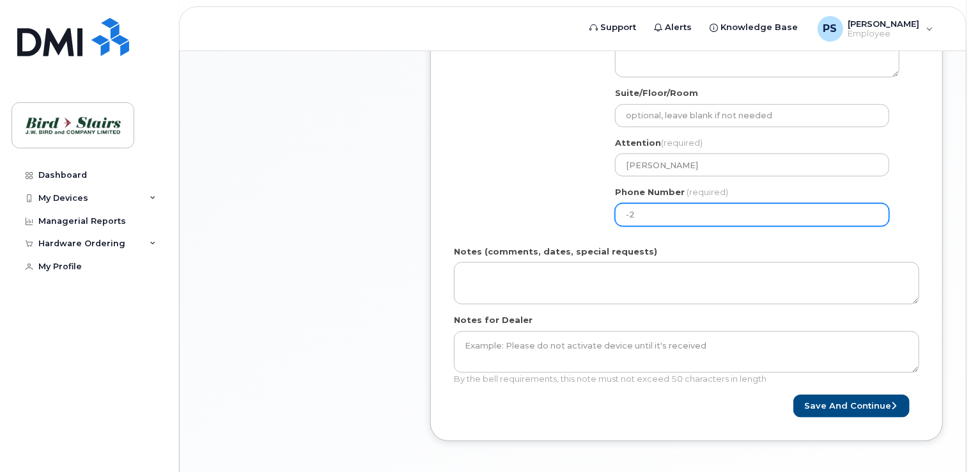
scroll to position [576, 0]
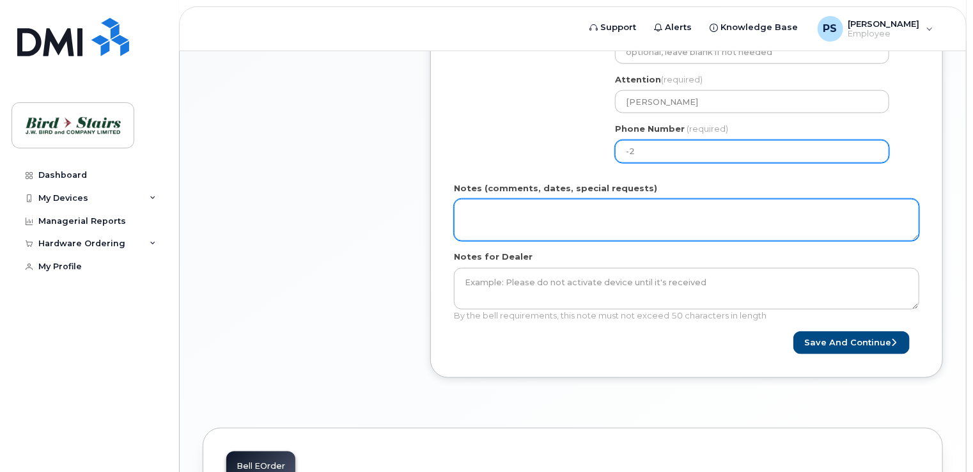
type input "-2"
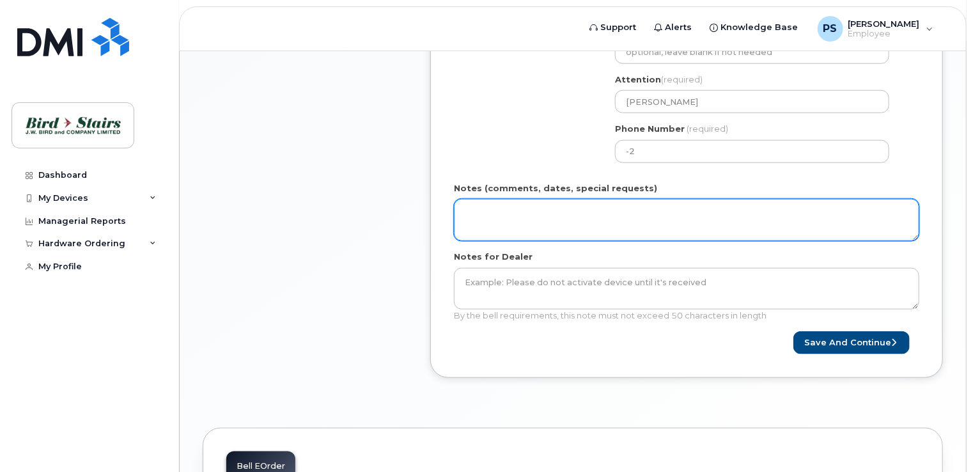
click at [526, 201] on textarea "Notes (comments, dates, special requests)" at bounding box center [687, 220] width 466 height 42
type textarea "PO# 23004"
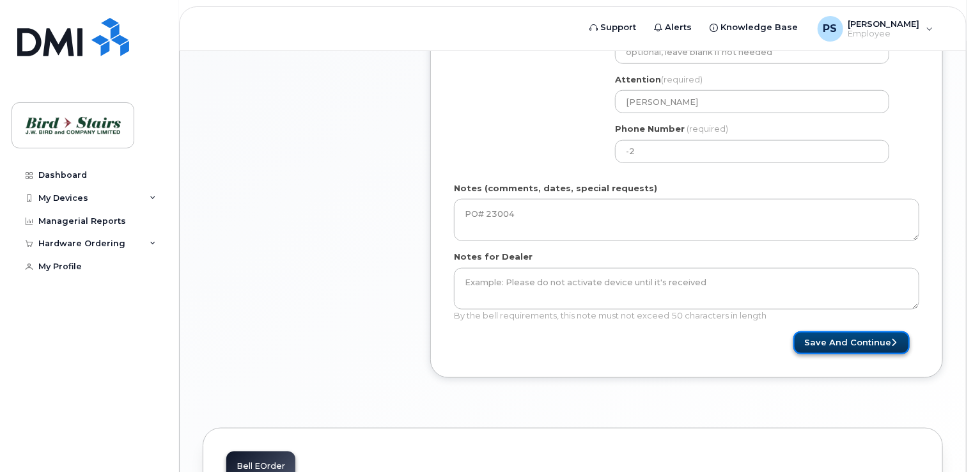
click at [856, 343] on button "Save and Continue" at bounding box center [852, 343] width 116 height 24
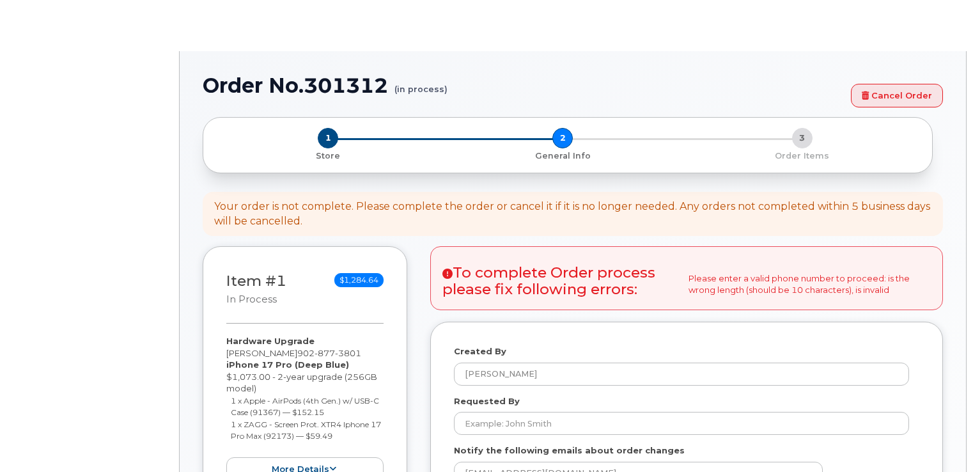
select select
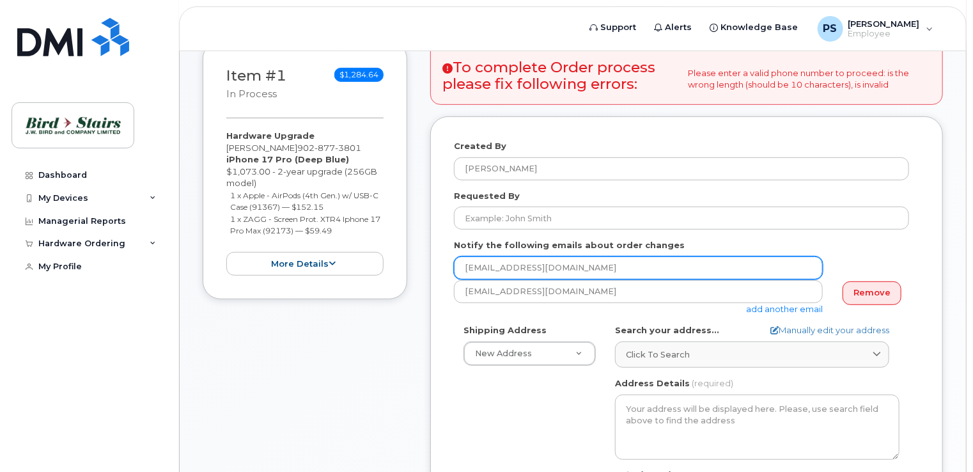
scroll to position [128, 0]
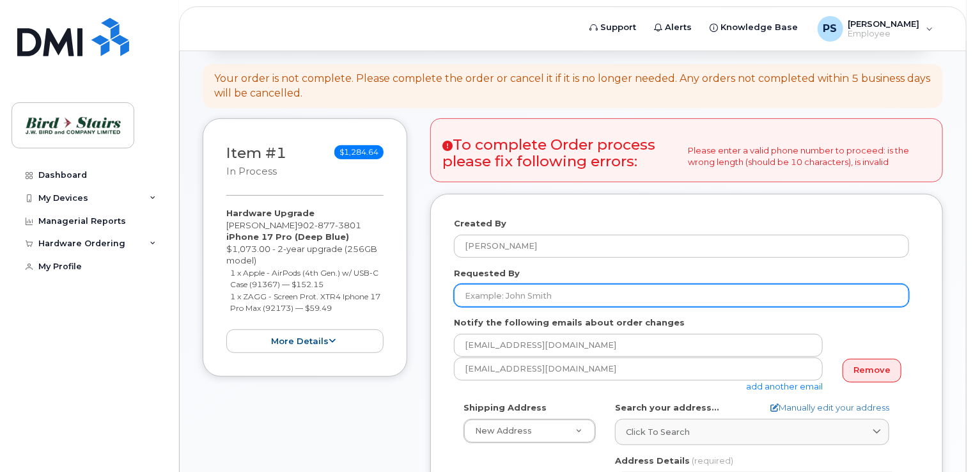
click at [539, 292] on input "Requested By" at bounding box center [681, 295] width 455 height 23
type input "[PERSON_NAME]"
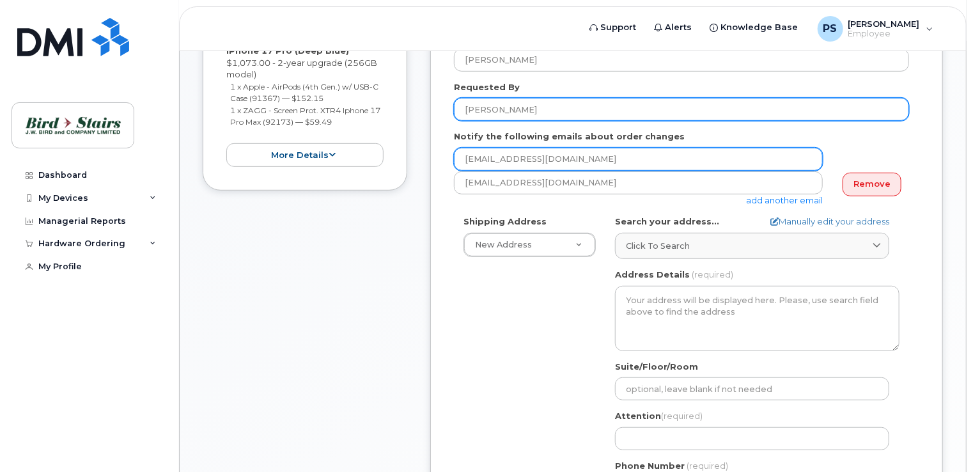
scroll to position [320, 0]
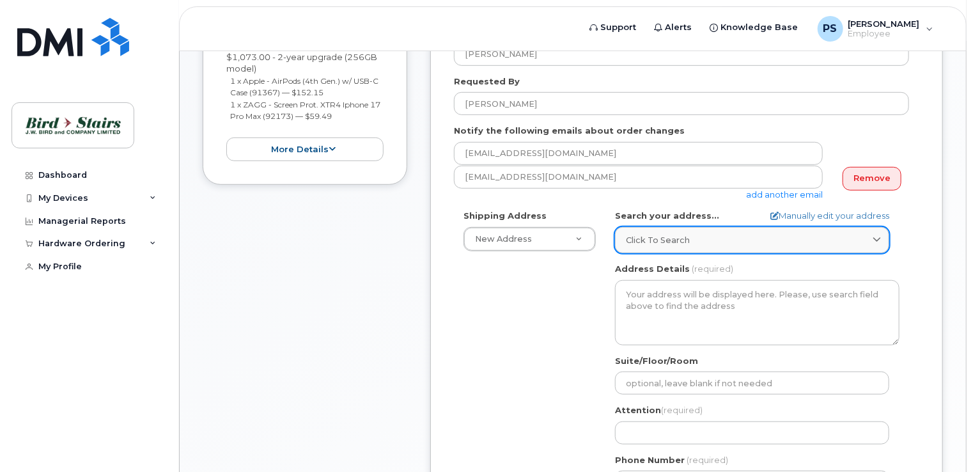
click at [683, 234] on span "Click to search" at bounding box center [658, 240] width 64 height 12
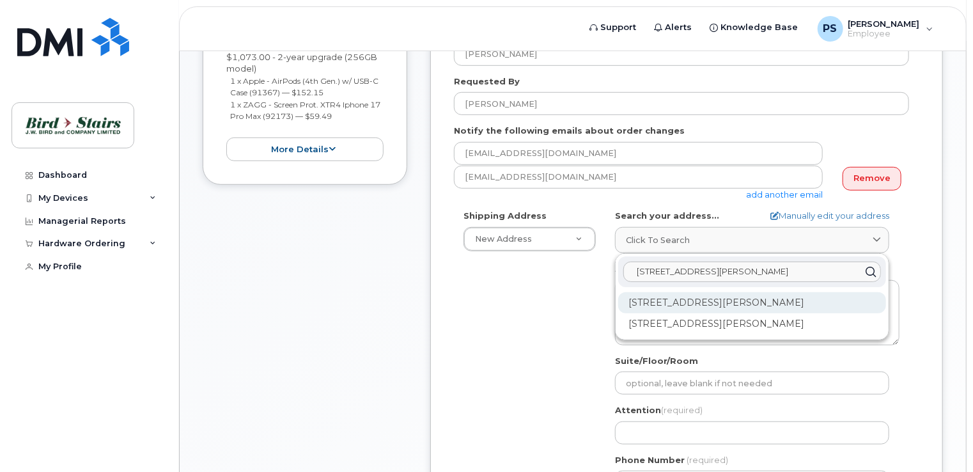
type input "[STREET_ADDRESS][PERSON_NAME]"
click at [736, 297] on div "171 John Savage Ave Dartmouth NS B3B 0A8" at bounding box center [752, 302] width 268 height 21
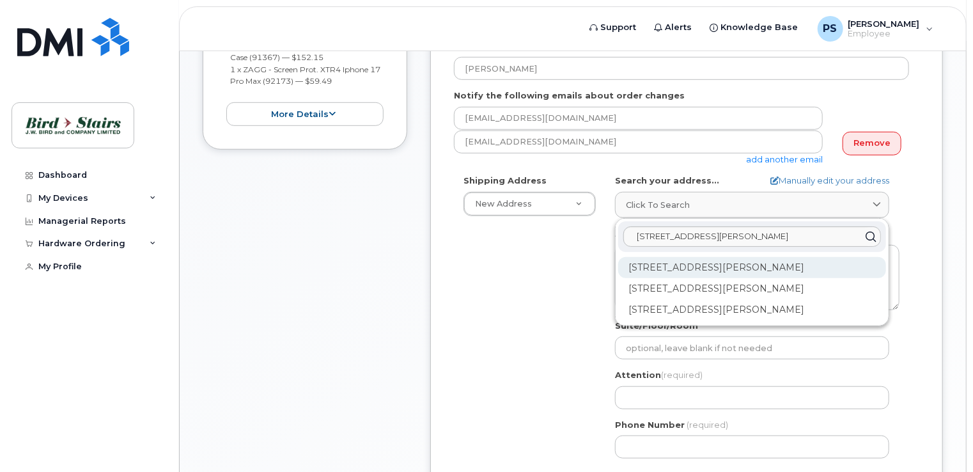
scroll to position [384, 0]
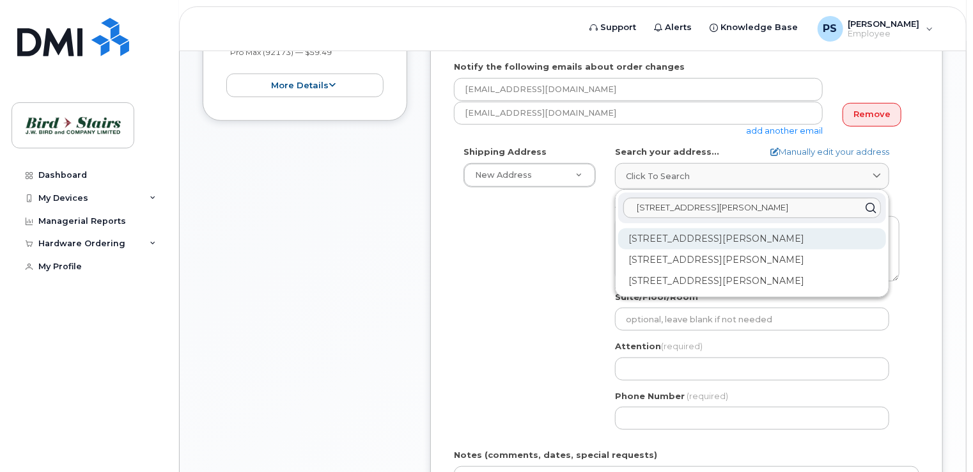
click at [711, 239] on div "1-171 John Savage Ave Dartmouth NS B3B 0A8" at bounding box center [752, 238] width 268 height 21
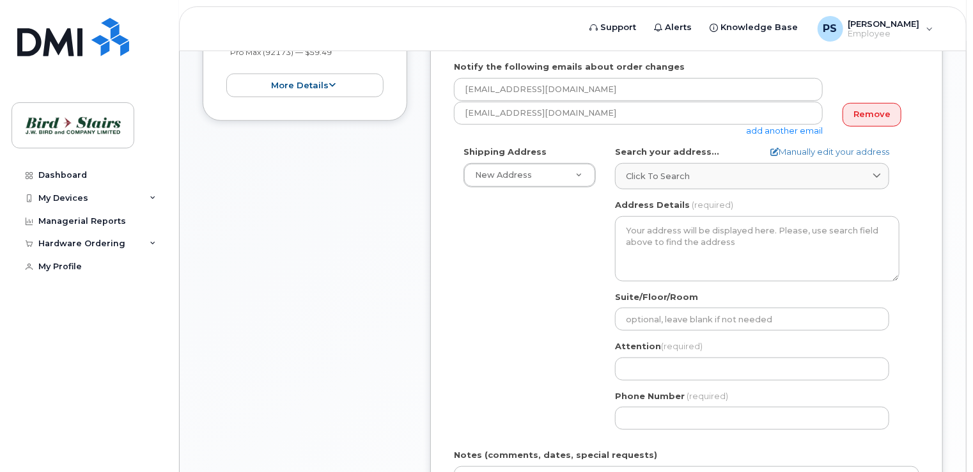
select select
type textarea "1-171 John Savage Ave DARTMOUTH NS B3B 0A8 CANADA"
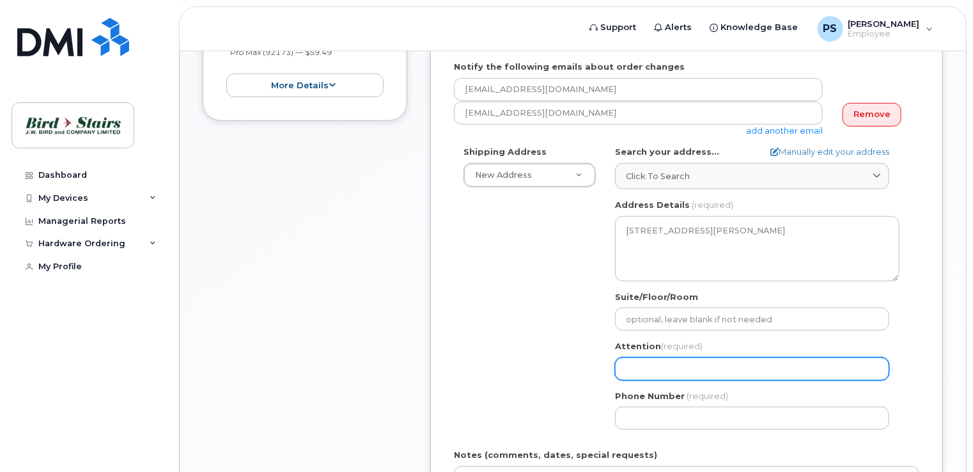
click at [666, 368] on input "Attention (required)" at bounding box center [752, 369] width 274 height 23
type input "[PERSON_NAME]"
select select
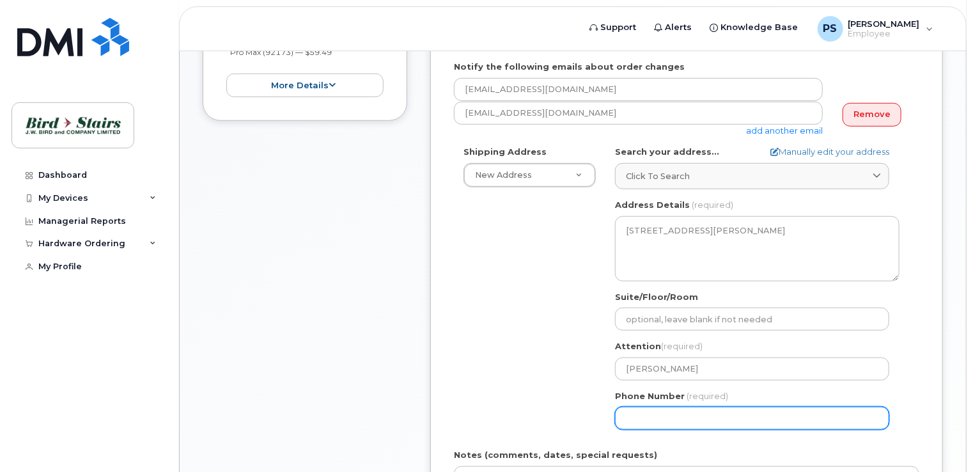
click at [666, 413] on input "Phone Number" at bounding box center [752, 418] width 274 height 23
type input "902229913"
select select
type input "9022299134"
click at [522, 313] on div "Shipping Address New Address New Address 1-171 John Savage Ave 6375 Bayne St Bi…" at bounding box center [681, 293] width 455 height 294
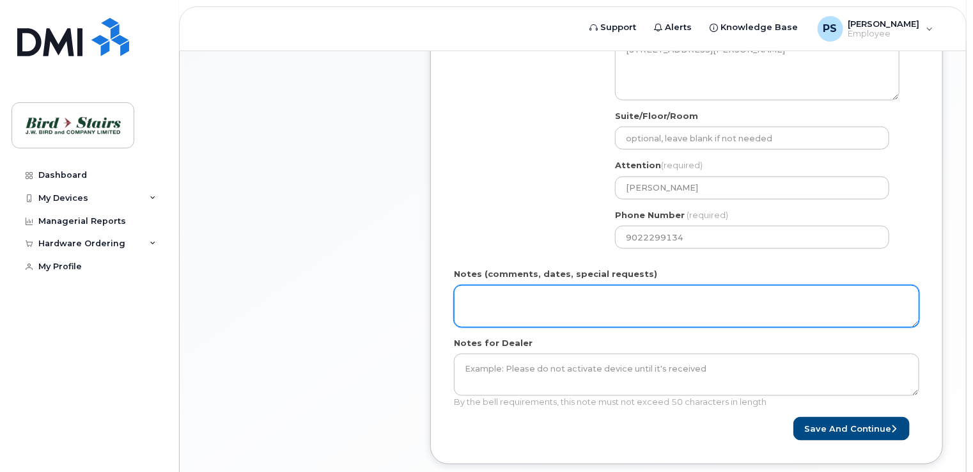
scroll to position [576, 0]
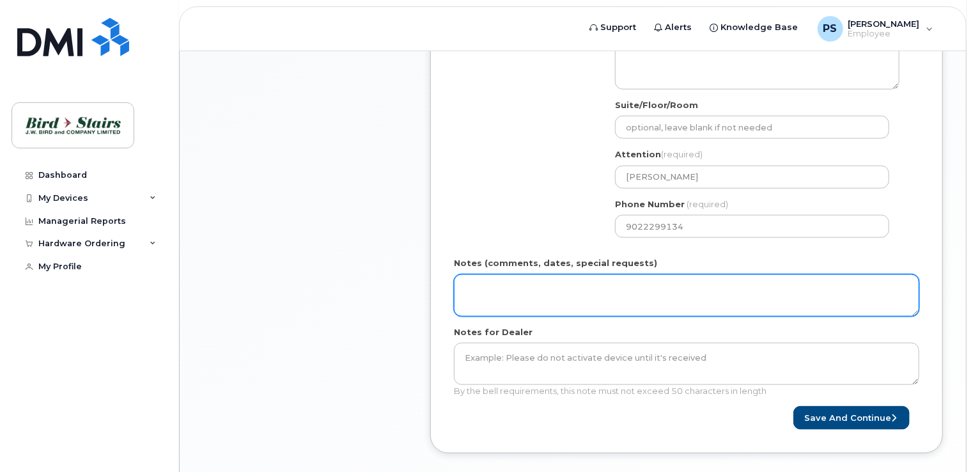
click at [569, 285] on textarea "Notes (comments, dates, special requests)" at bounding box center [687, 295] width 466 height 42
type textarea "PO# 23004"
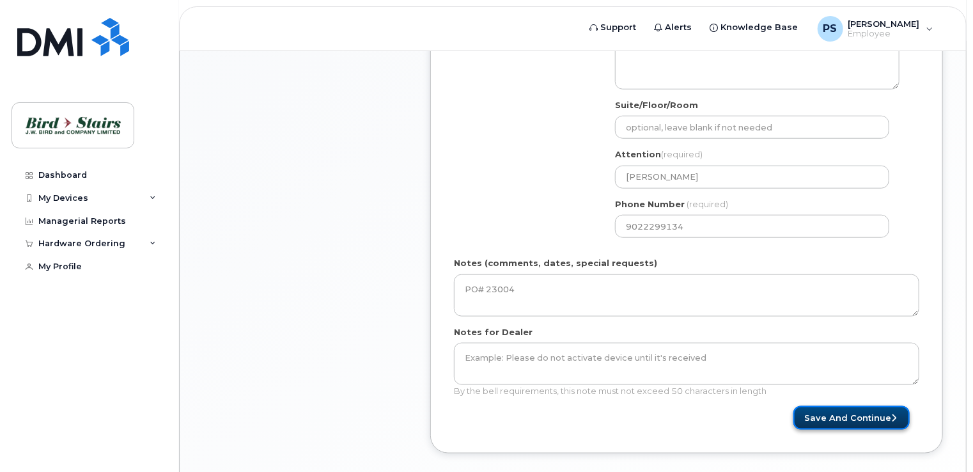
click at [868, 412] on button "Save and Continue" at bounding box center [852, 418] width 116 height 24
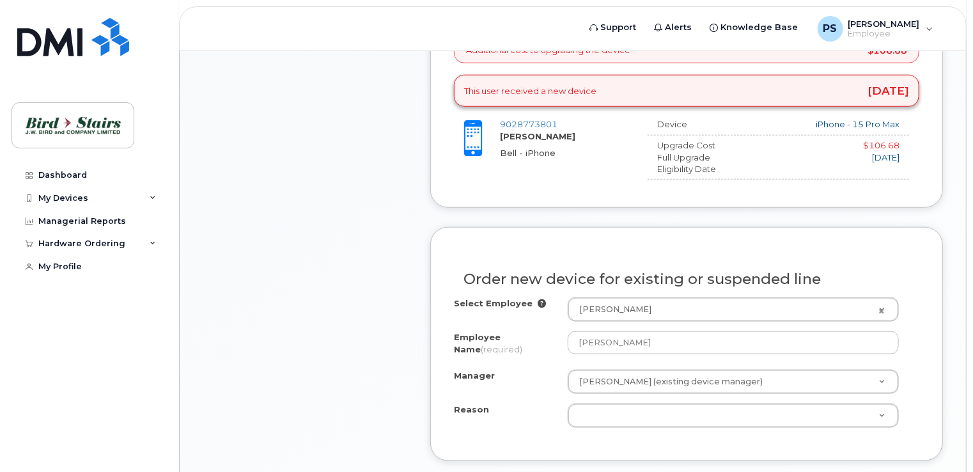
scroll to position [640, 0]
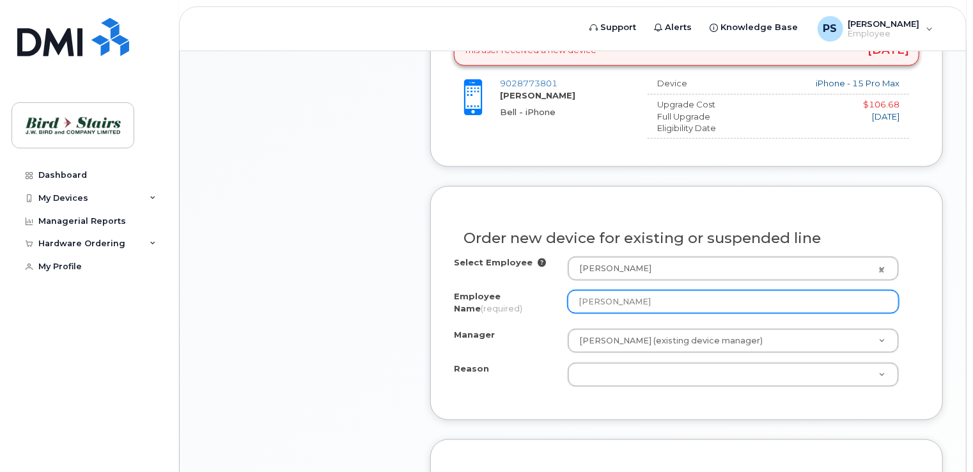
click at [653, 299] on input "[PERSON_NAME]" at bounding box center [733, 301] width 331 height 23
drag, startPoint x: 653, startPoint y: 299, endPoint x: 523, endPoint y: 311, distance: 130.4
click at [523, 311] on div "Employee Name (required) Peter Stitchman" at bounding box center [687, 304] width 466 height 29
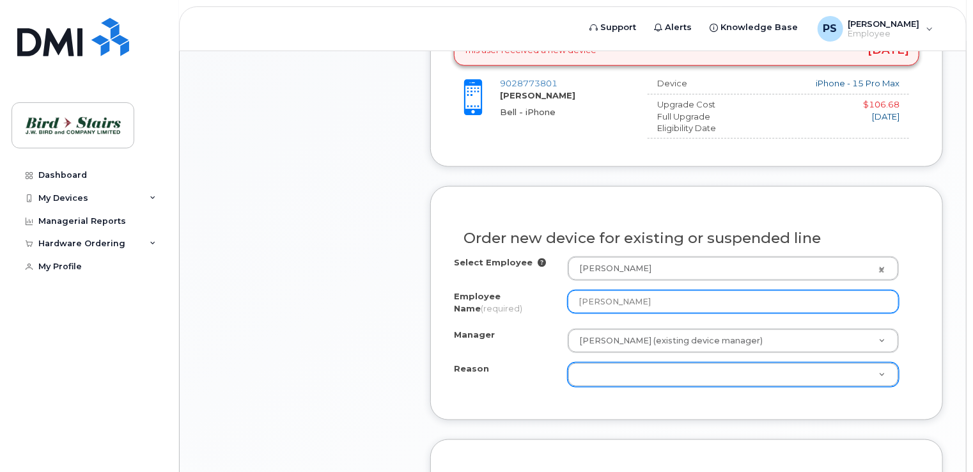
type input "[PERSON_NAME]"
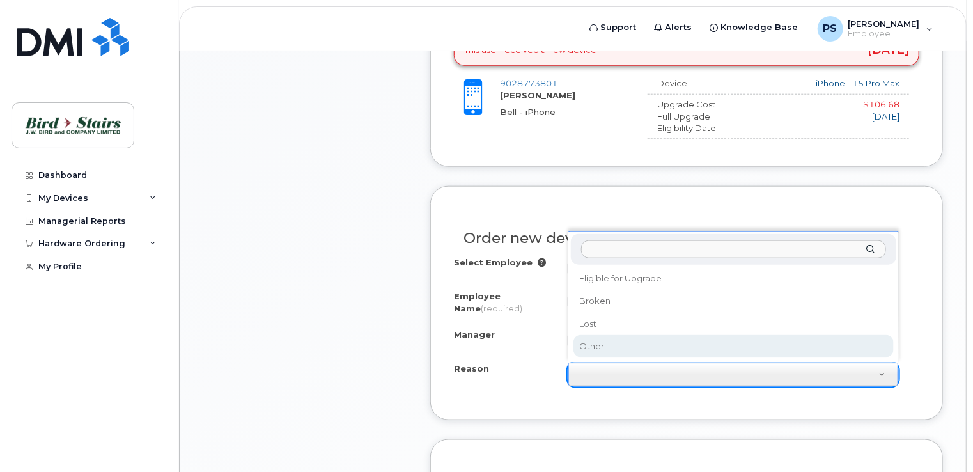
select select "other"
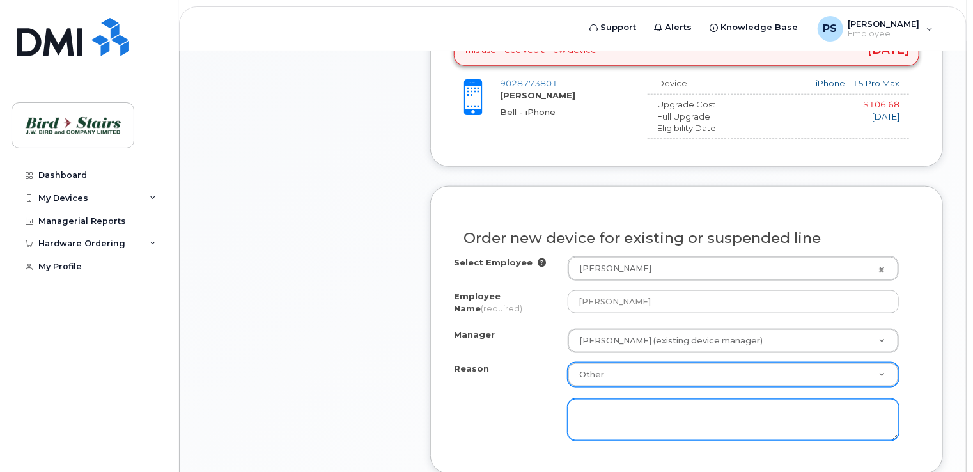
click at [617, 402] on textarea at bounding box center [733, 420] width 331 height 42
type textarea "Derek Hamm wants this phone."
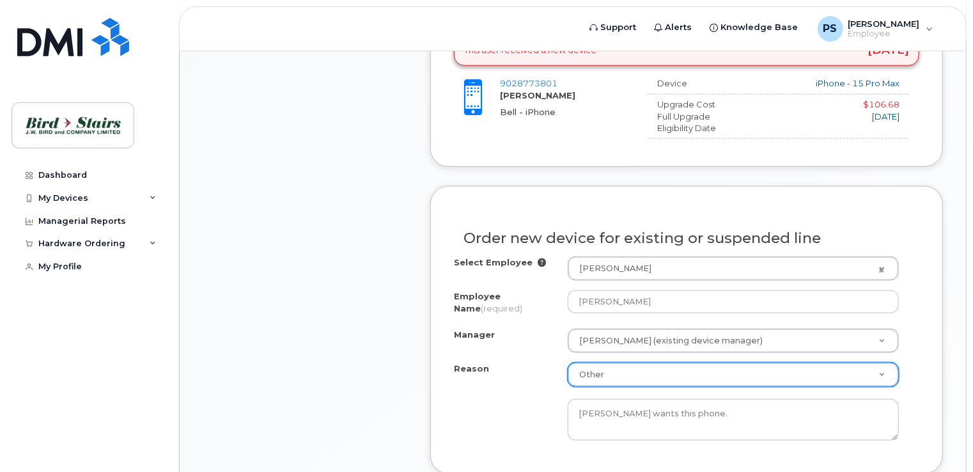
click at [503, 400] on div "Reason Other Reason Eligible for Upgrade Broken Lost Other Derek Hamm wants thi…" at bounding box center [687, 402] width 466 height 78
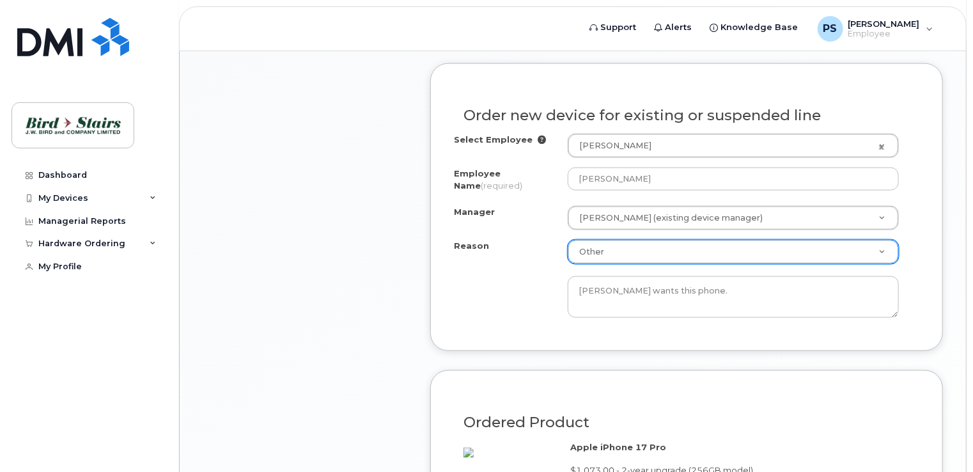
scroll to position [768, 0]
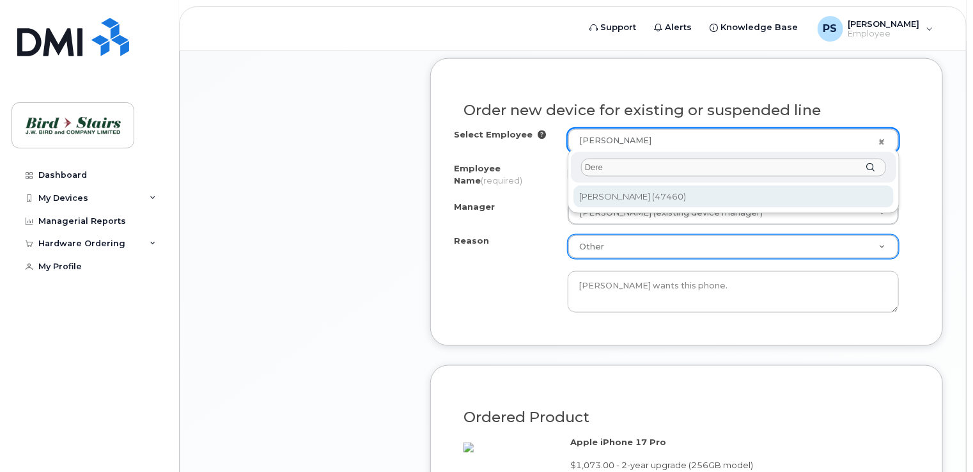
type input "Dere"
type input "1961368"
select select "1536052"
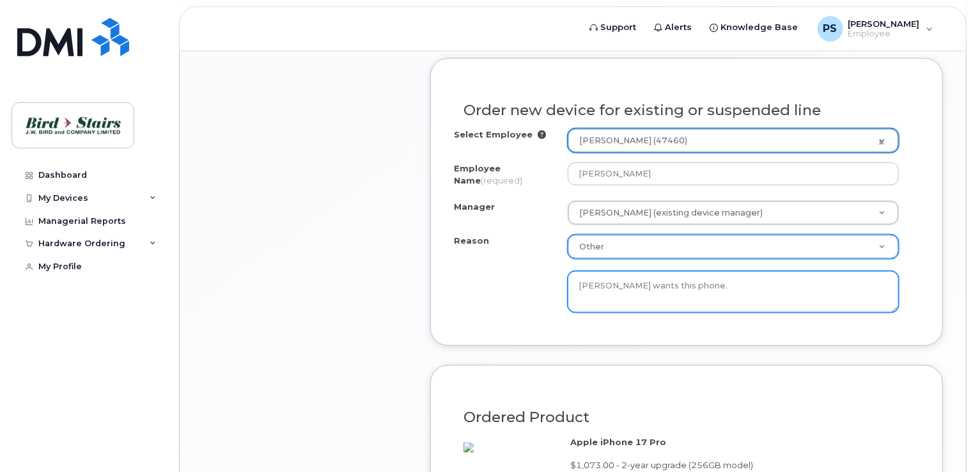
click at [496, 295] on div "Reason Other Reason Eligible for Upgrade Broken Lost Other Derek Hamm wants thi…" at bounding box center [687, 274] width 466 height 78
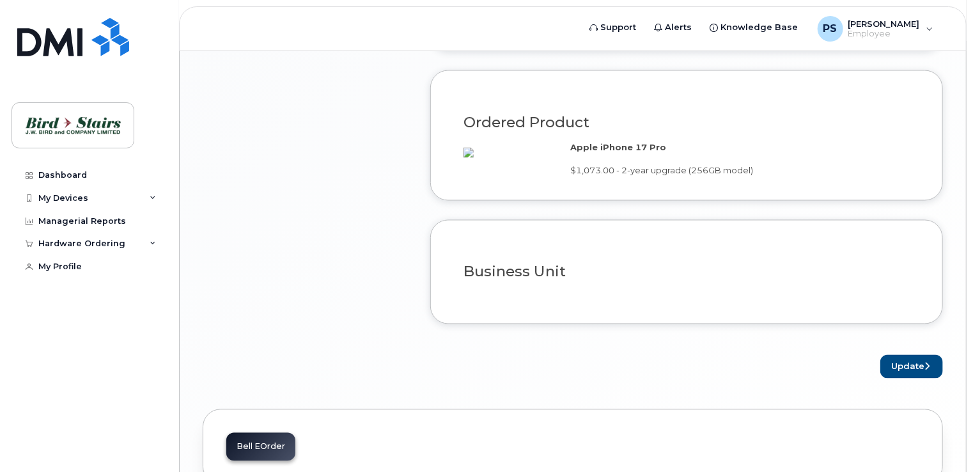
scroll to position [1087, 0]
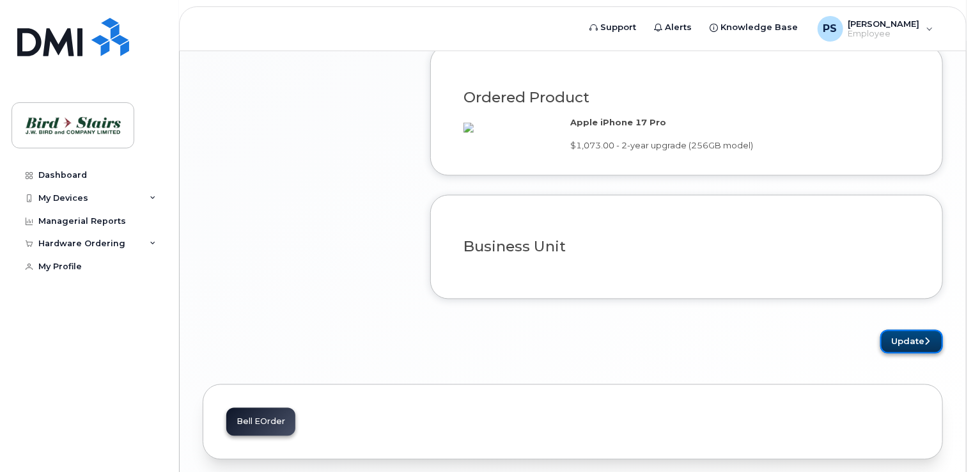
click at [895, 352] on button "Update" at bounding box center [912, 342] width 63 height 24
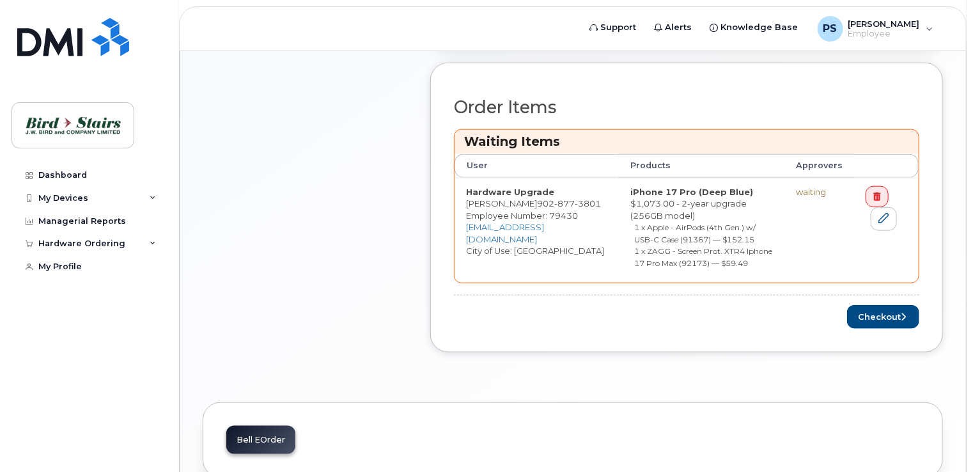
scroll to position [576, 0]
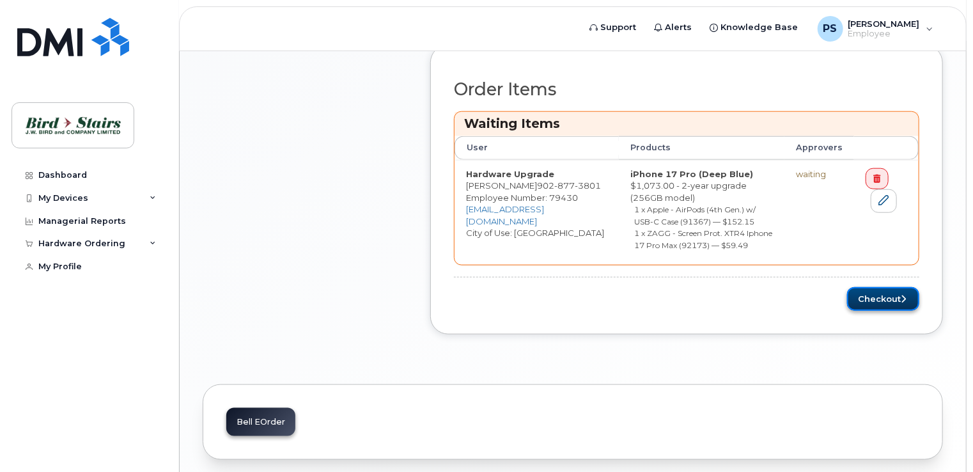
click at [883, 290] on button "Checkout" at bounding box center [883, 299] width 72 height 24
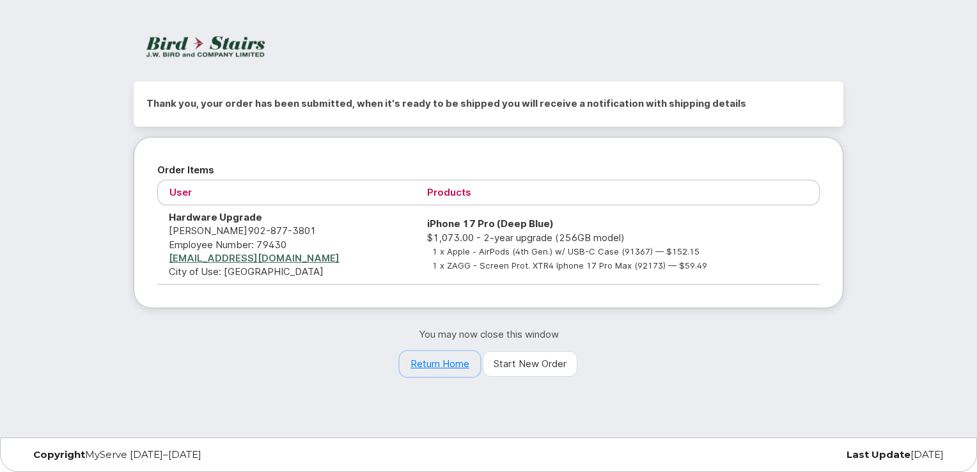
click at [453, 365] on link "Return Home" at bounding box center [440, 364] width 81 height 26
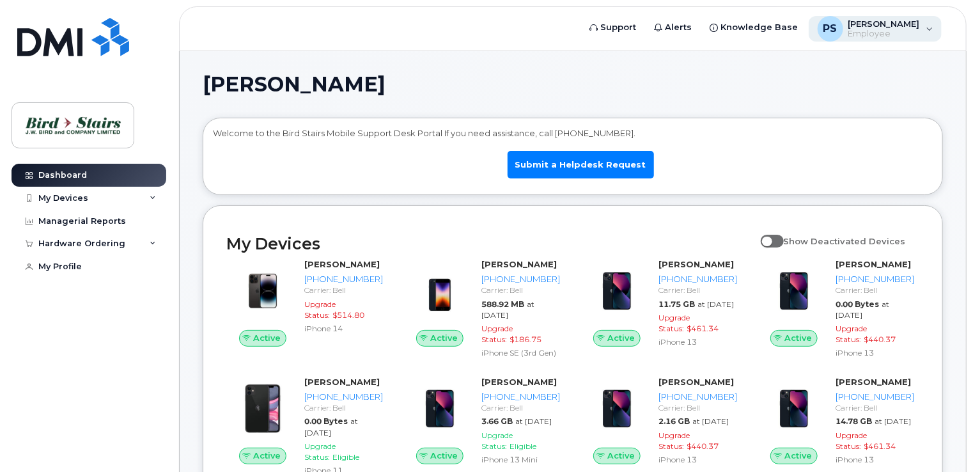
click at [891, 29] on span "Employee" at bounding box center [885, 34] width 72 height 10
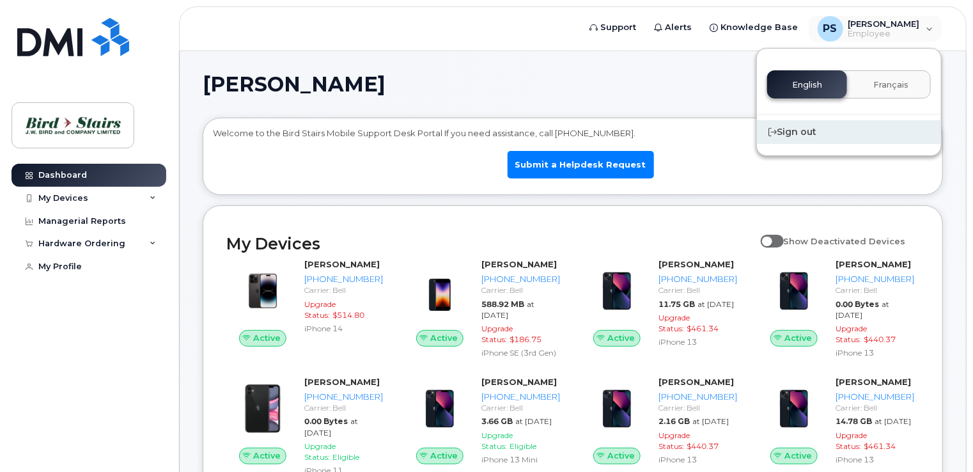
click at [814, 132] on div "Sign out" at bounding box center [849, 132] width 184 height 24
